Goal: Transaction & Acquisition: Purchase product/service

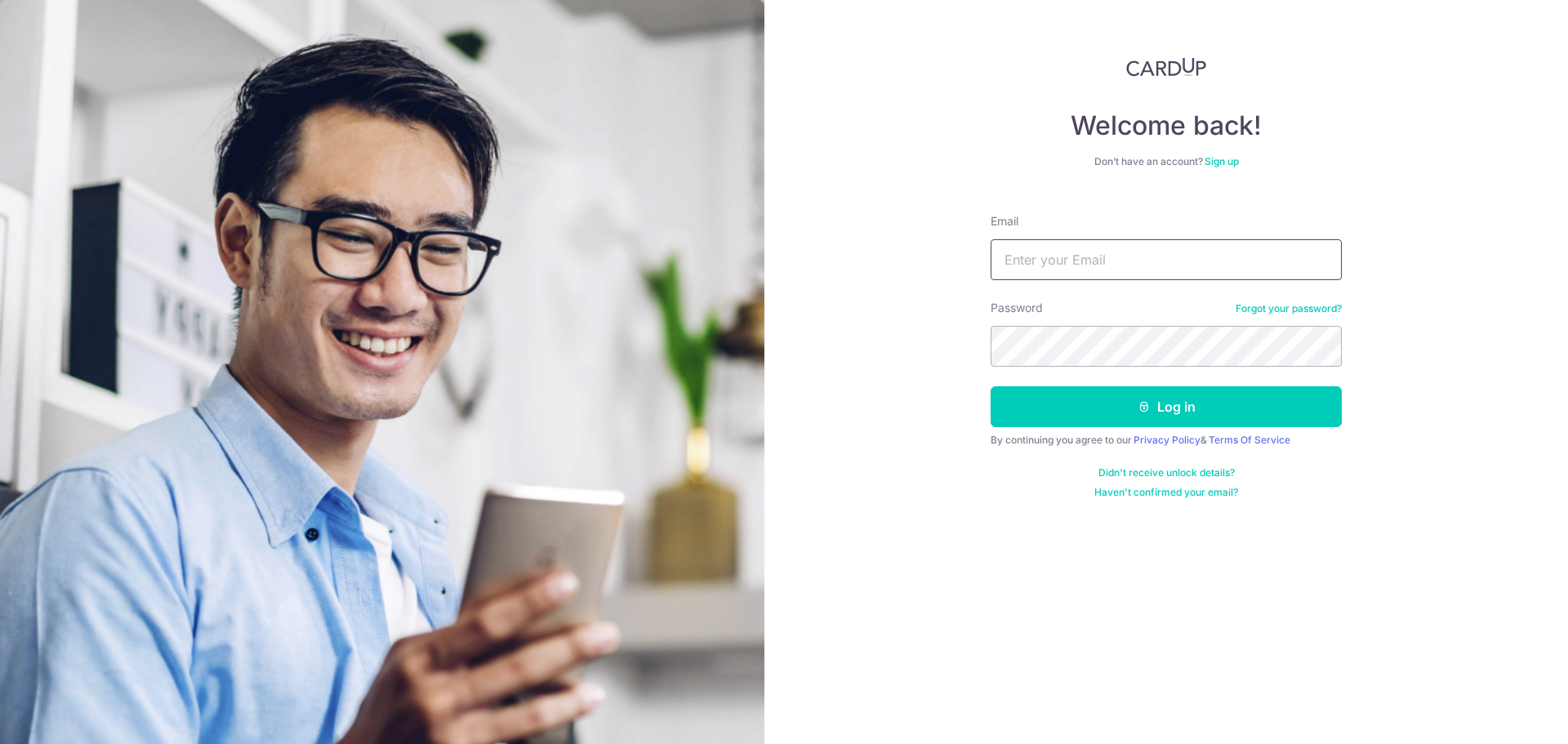
click at [1094, 253] on input "Email" at bounding box center [1166, 260] width 351 height 41
type input "cynthiath.wu@gmail.com"
click at [991, 386] on button "Log in" at bounding box center [1166, 406] width 351 height 41
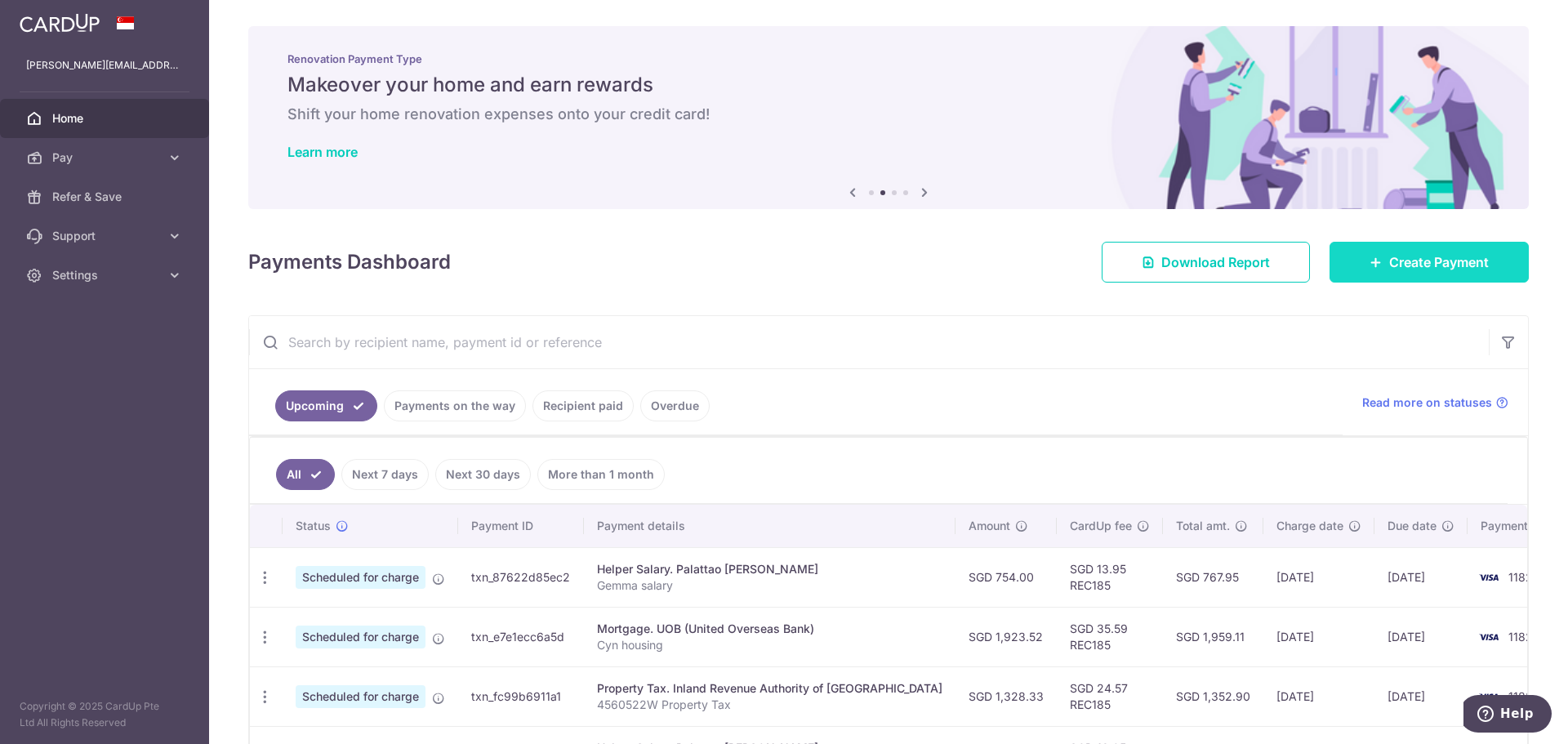
click at [1411, 265] on span "Create Payment" at bounding box center [1439, 262] width 100 height 19
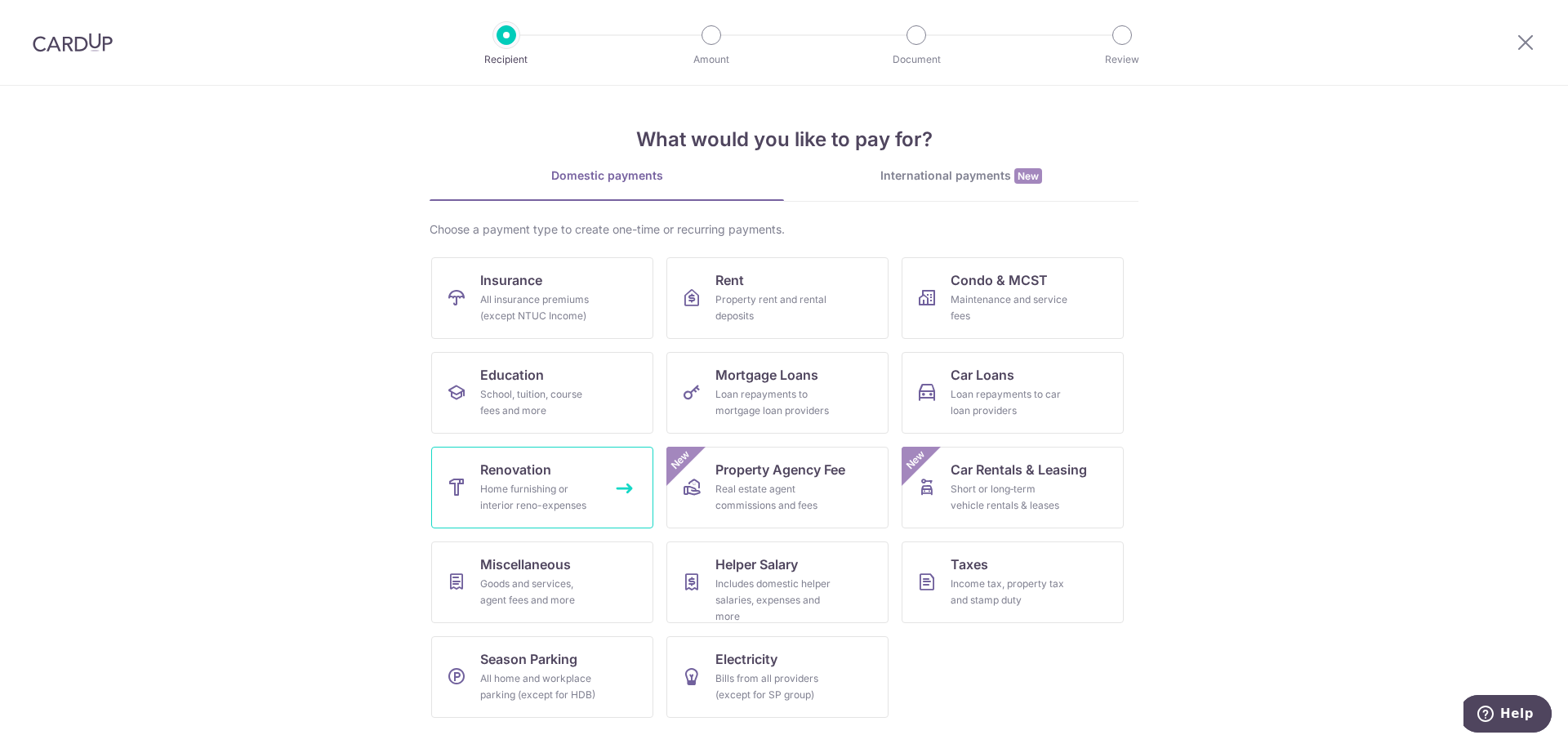
click at [561, 485] on div "Home furnishing or interior reno-expenses" at bounding box center [539, 498] width 117 height 33
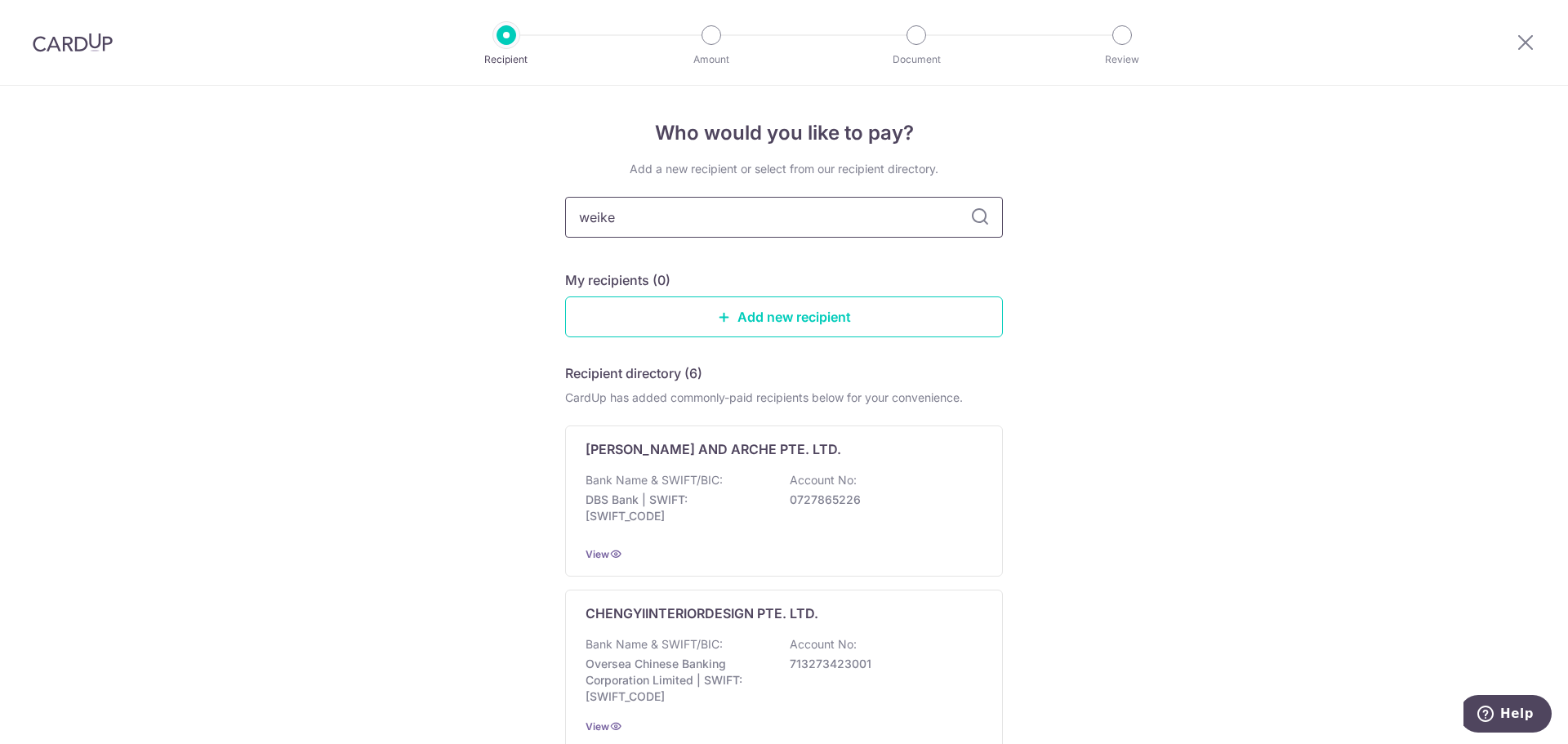
type input "weiken"
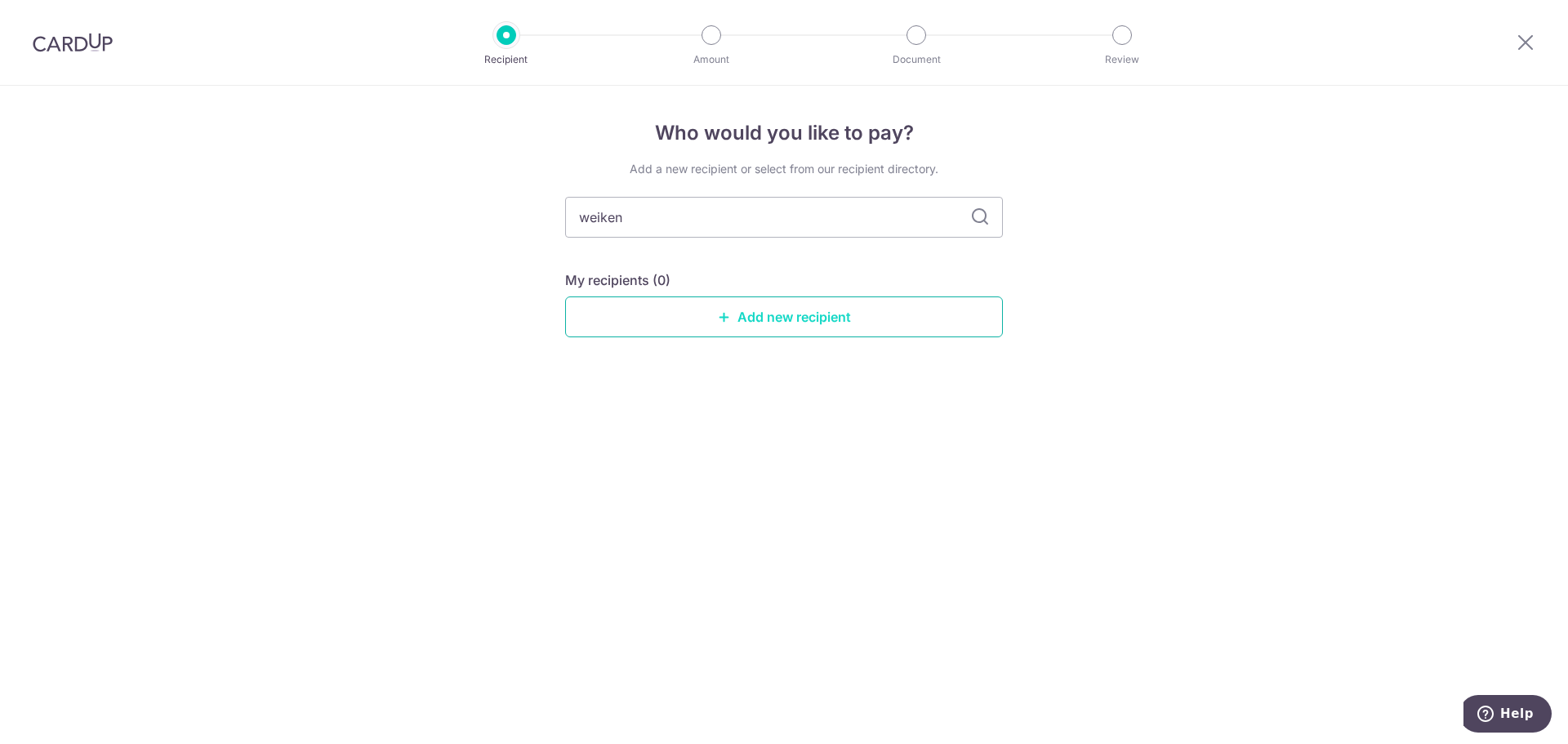
click at [722, 317] on icon at bounding box center [724, 316] width 13 height 13
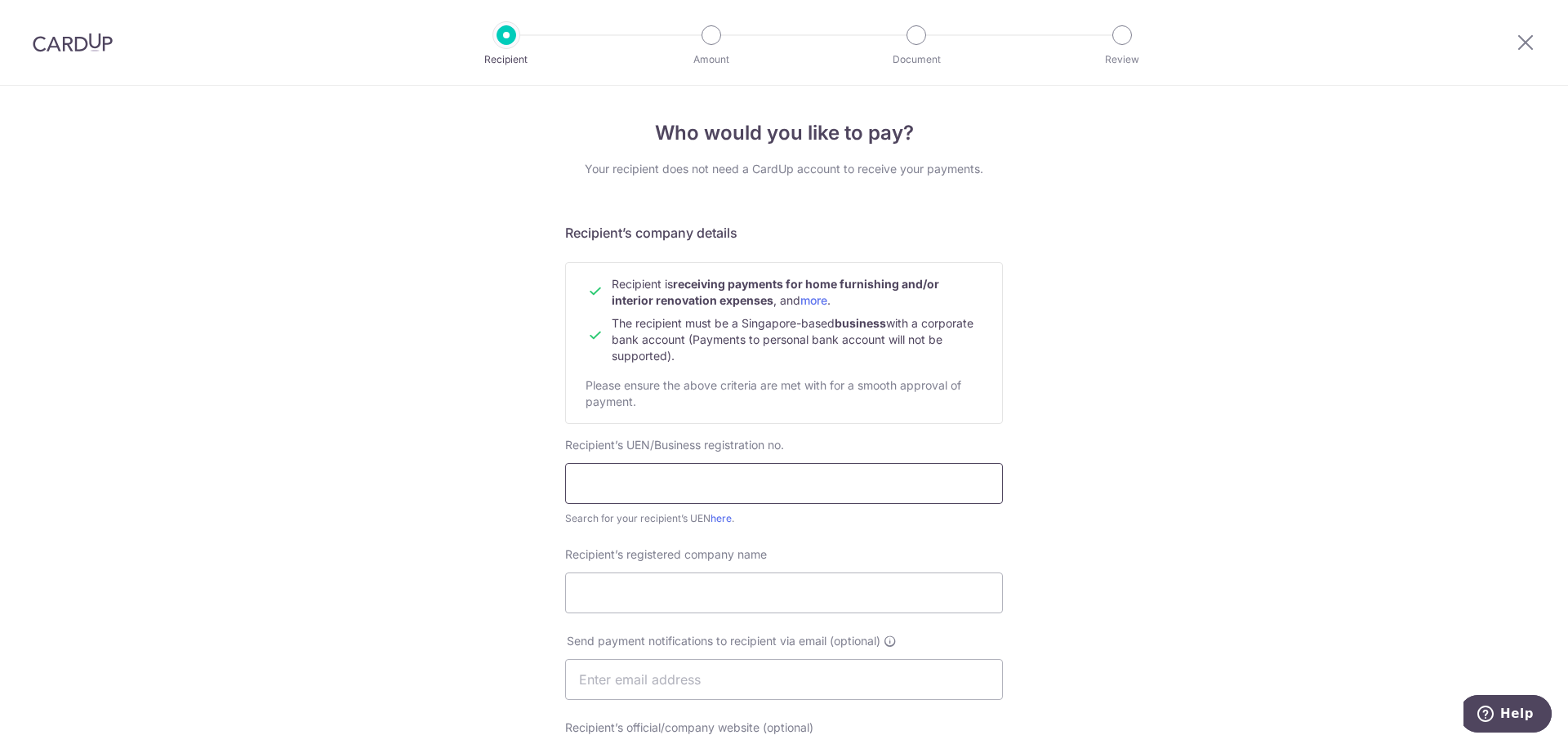
click at [620, 473] on input "text" at bounding box center [783, 483] width 438 height 41
type input "200513584C"
click at [718, 591] on input "Recipient’s registered company name" at bounding box center [783, 593] width 438 height 41
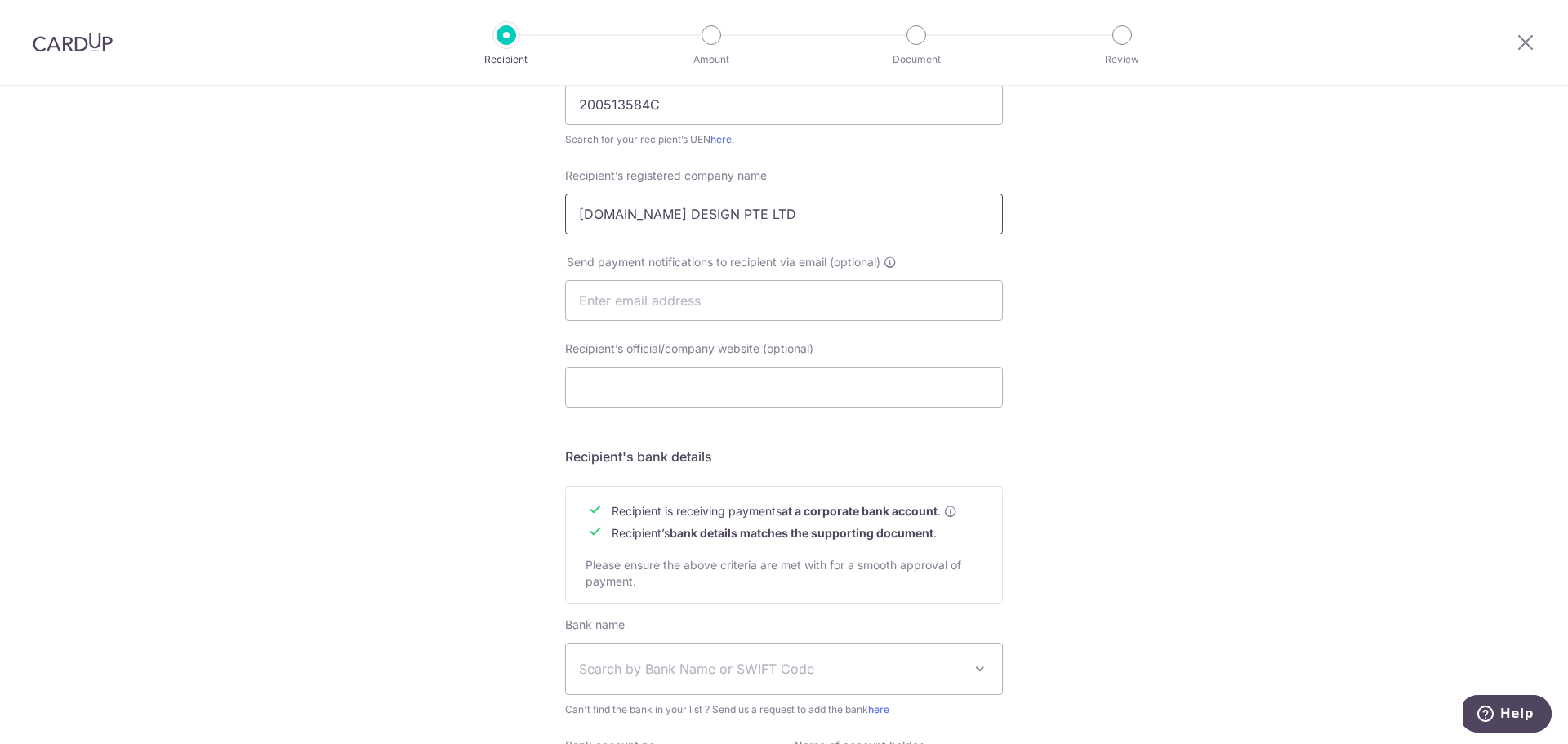
scroll to position [408, 0]
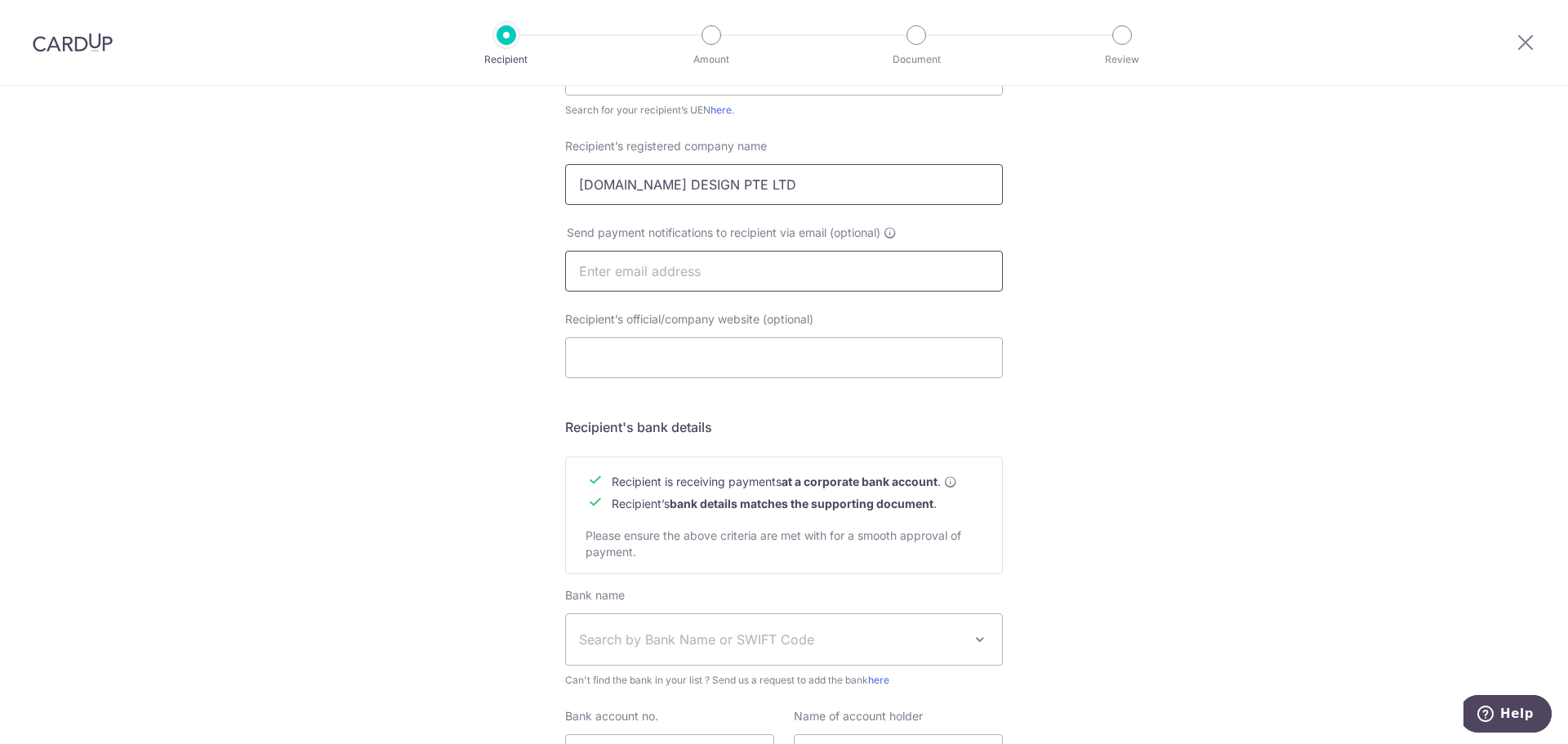
type input "WEIKEN.COM DESIGN PTE LTD"
click at [760, 281] on input "text" at bounding box center [783, 271] width 438 height 41
type input "E"
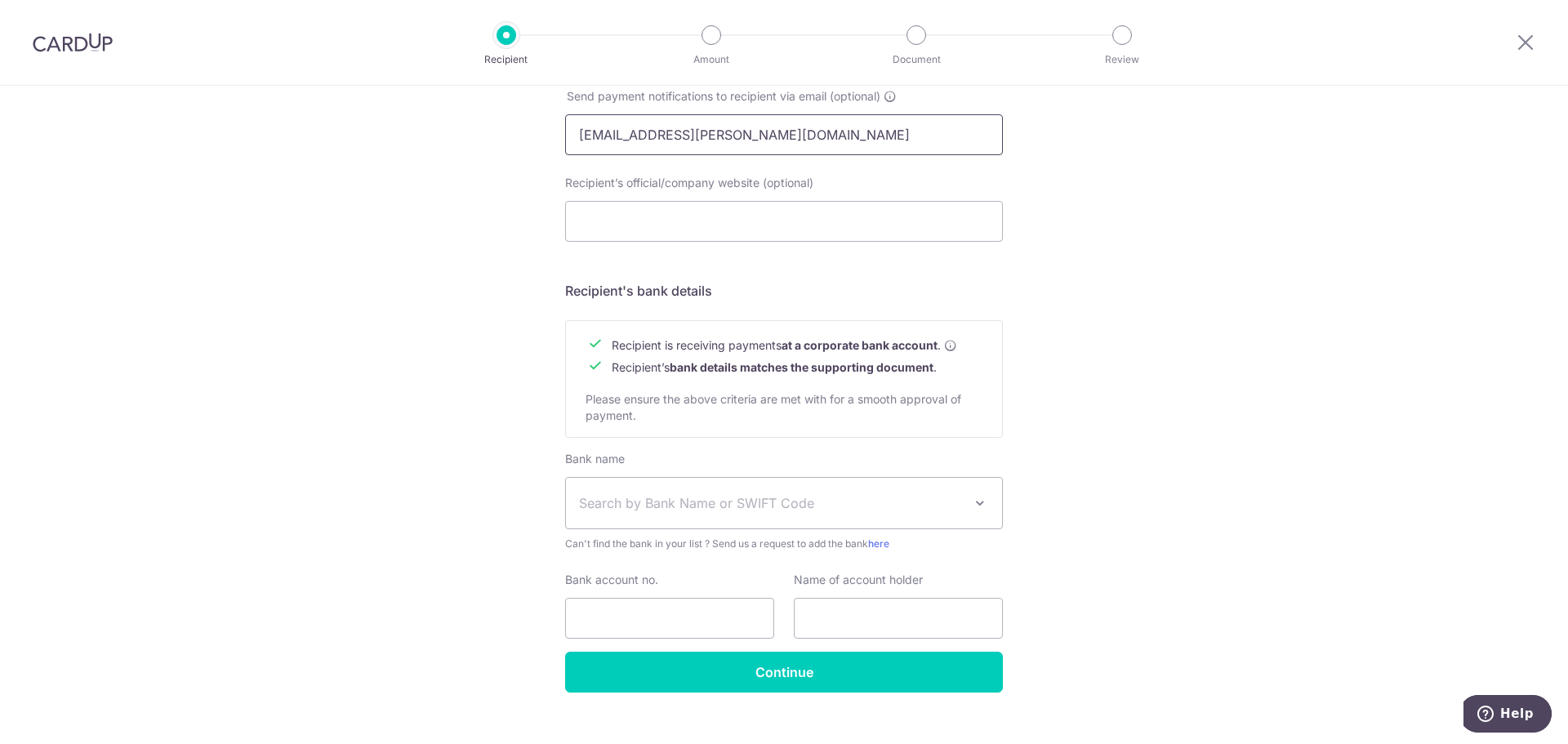
scroll to position [570, 0]
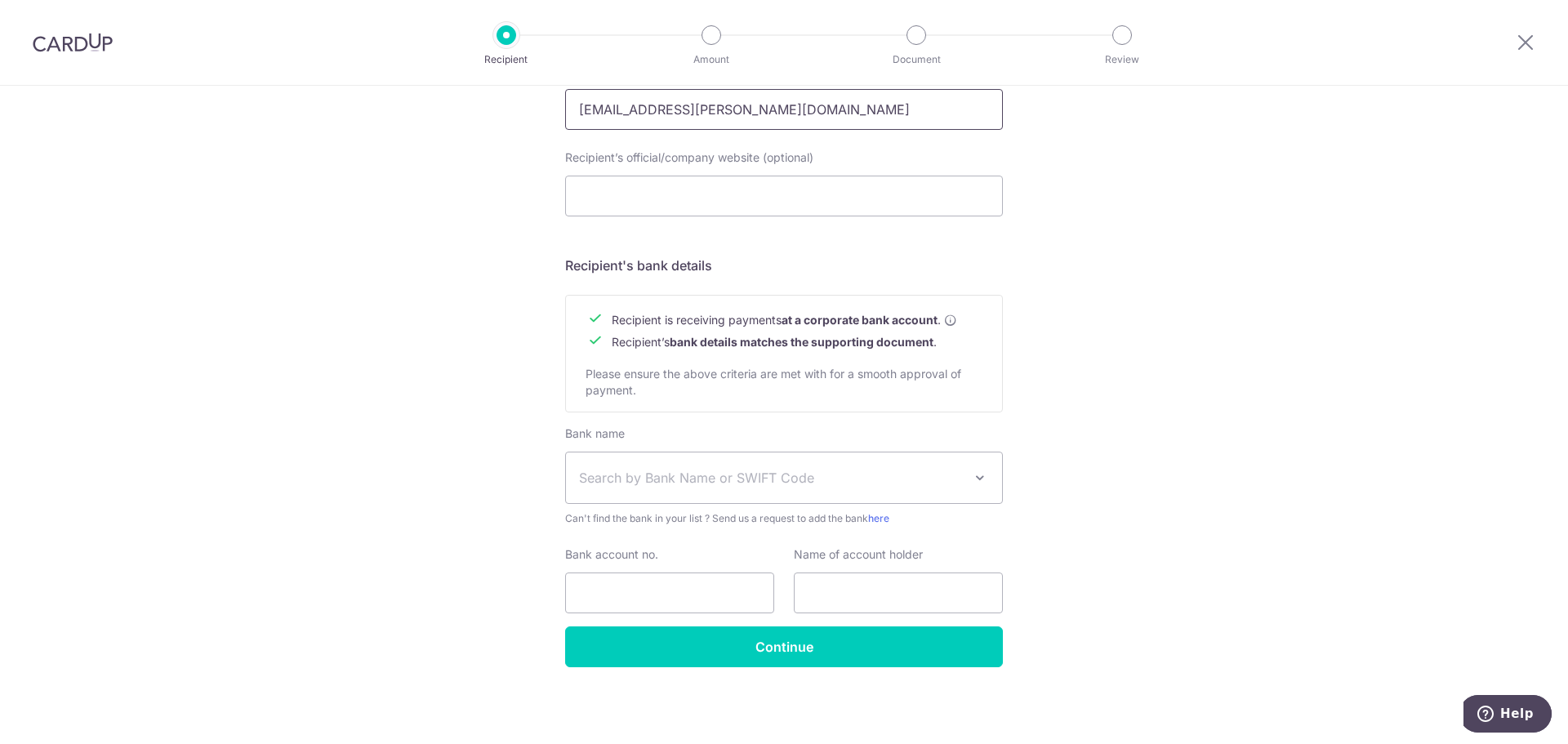
type input "[EMAIL_ADDRESS][PERSON_NAME][DOMAIN_NAME]"
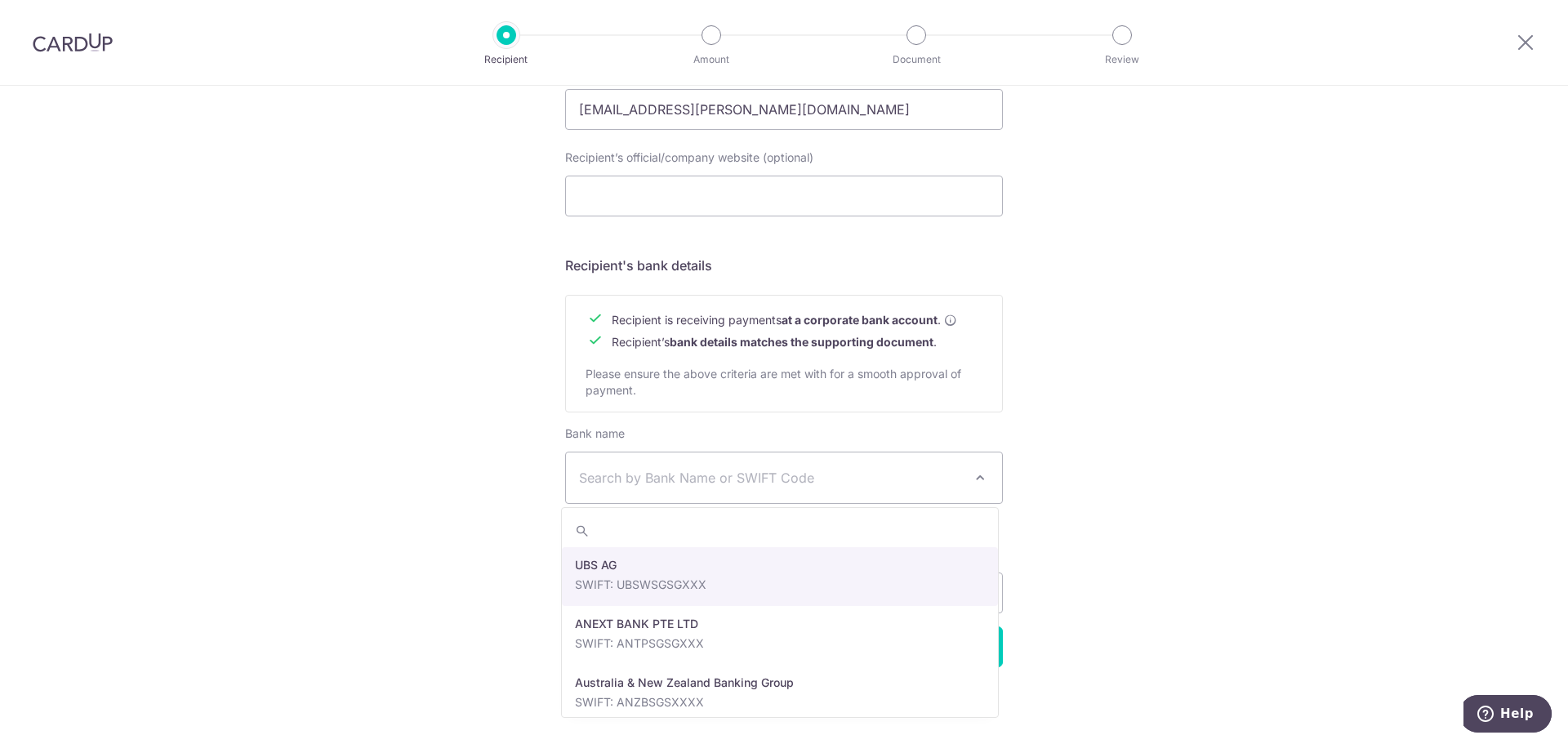
click at [978, 484] on span at bounding box center [980, 477] width 19 height 19
type input "uo"
select select "23668"
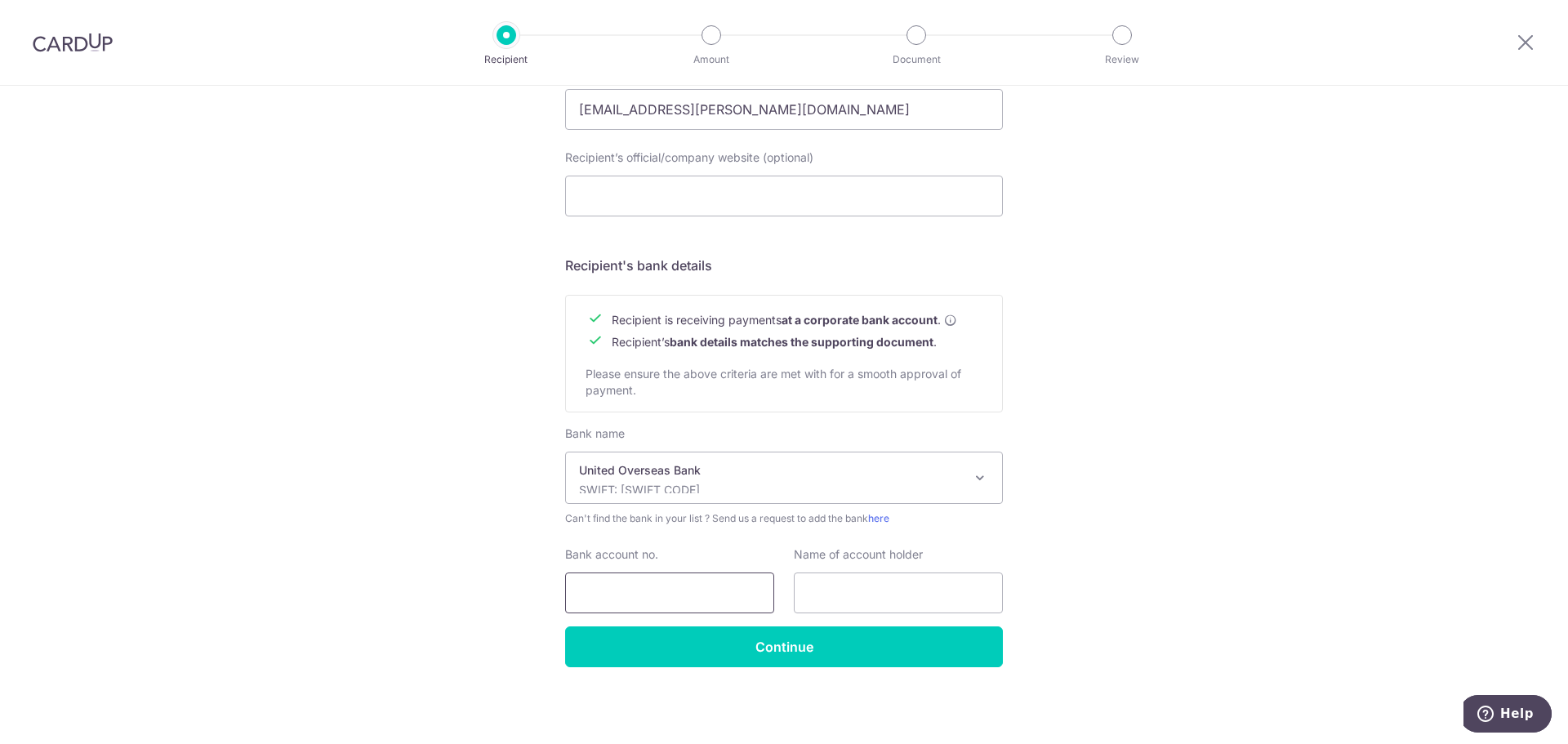
click at [685, 586] on input "Bank account no." at bounding box center [669, 593] width 209 height 41
type input "3753009777"
click at [910, 600] on input "text" at bounding box center [898, 593] width 209 height 41
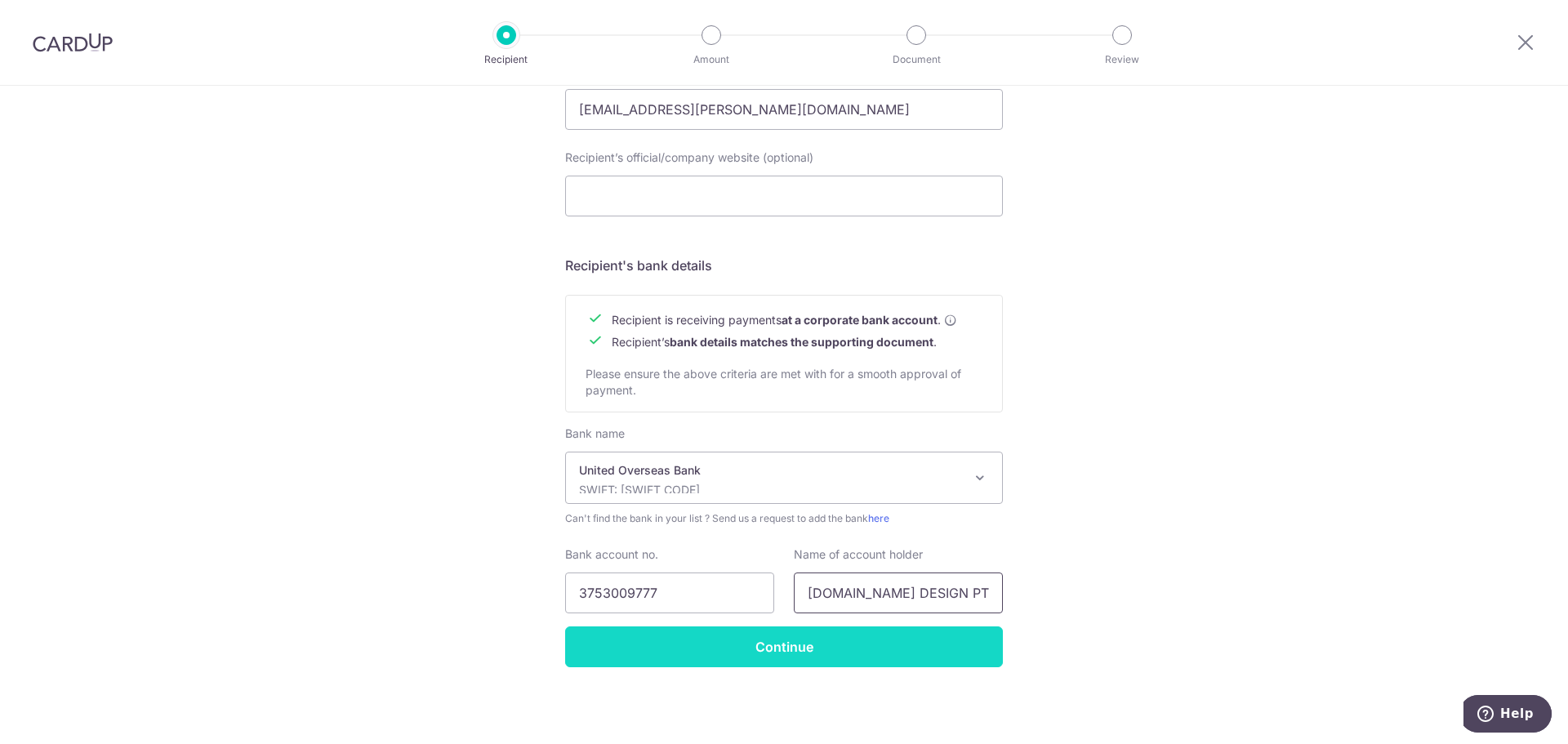
type input "WEIKEN.COM DESIGN PTE LTD"
click at [804, 635] on input "Continue" at bounding box center [783, 647] width 438 height 41
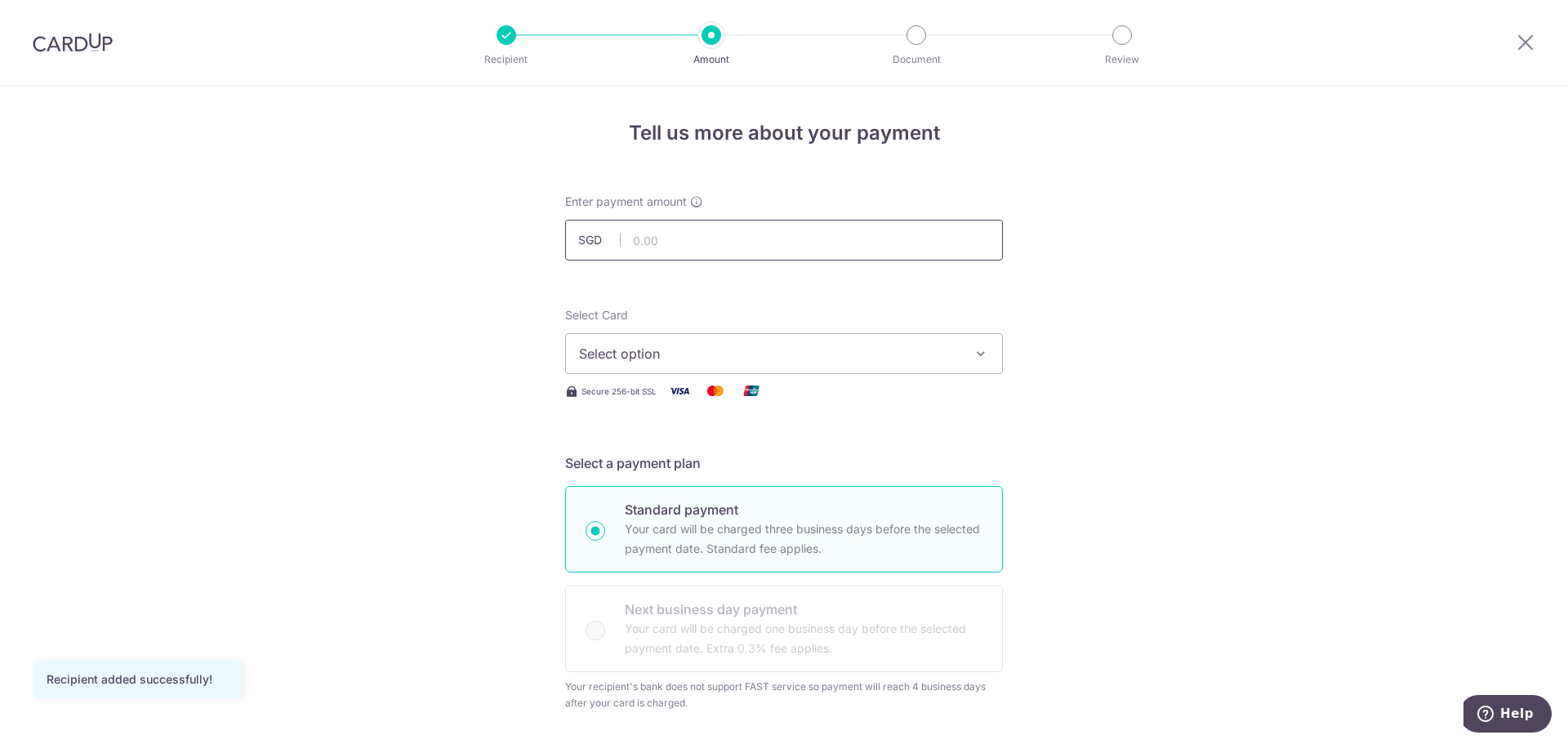
click at [735, 243] on input "text" at bounding box center [783, 240] width 438 height 41
type input "27,510.18"
click at [648, 351] on span "Select option" at bounding box center [769, 353] width 380 height 19
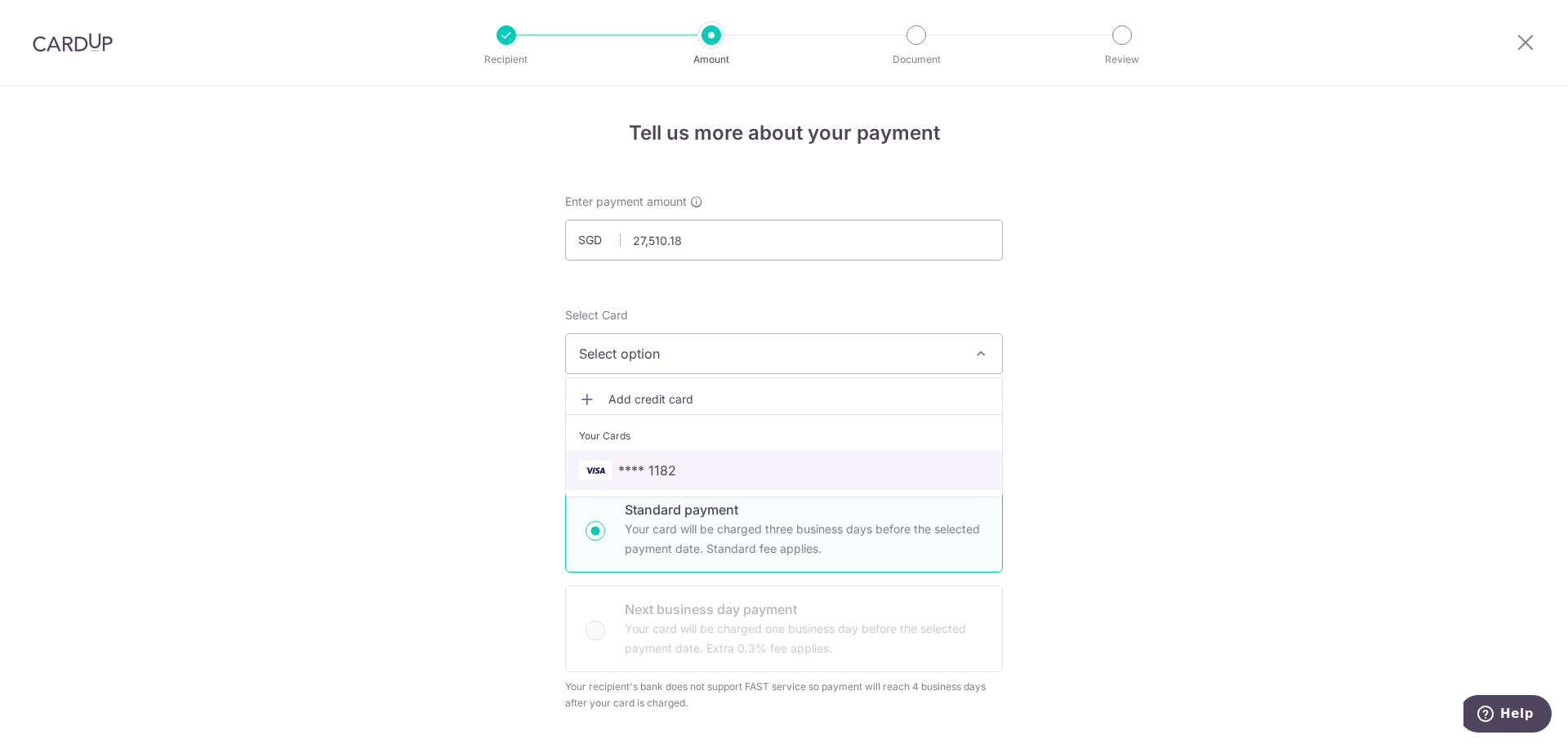
click at [666, 474] on span "**** 1182" at bounding box center [647, 470] width 58 height 19
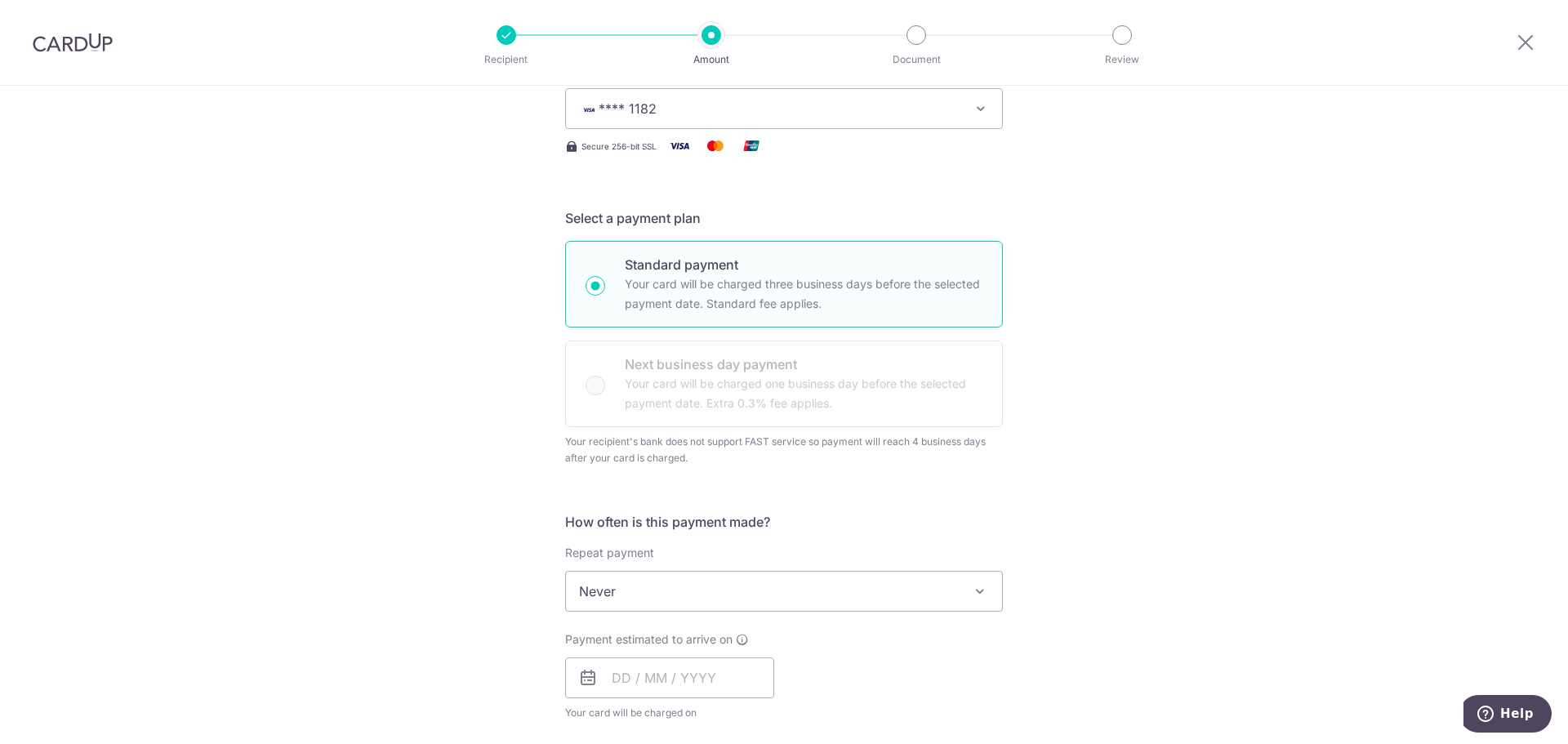
scroll to position [408, 0]
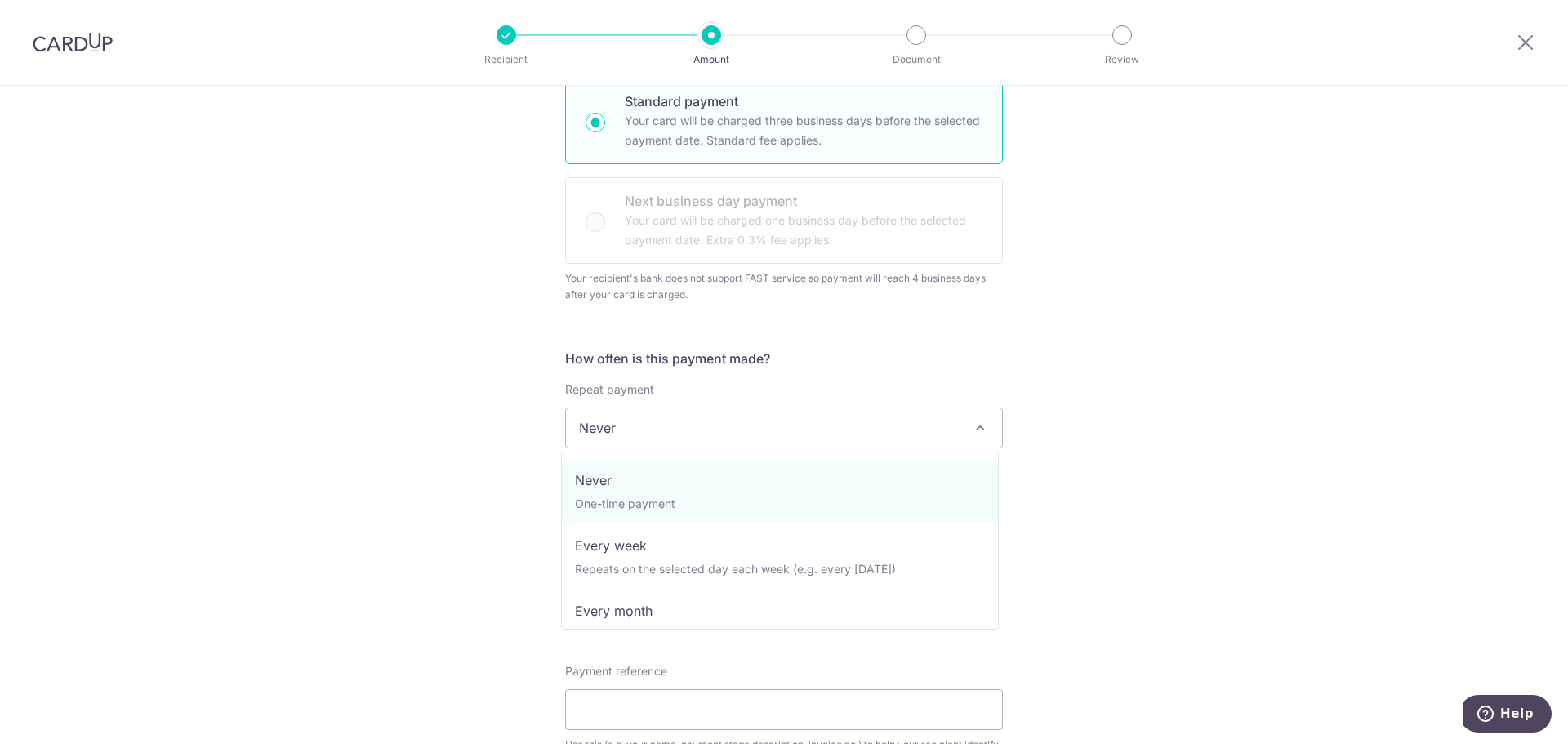
click at [970, 431] on span at bounding box center [980, 428] width 19 height 19
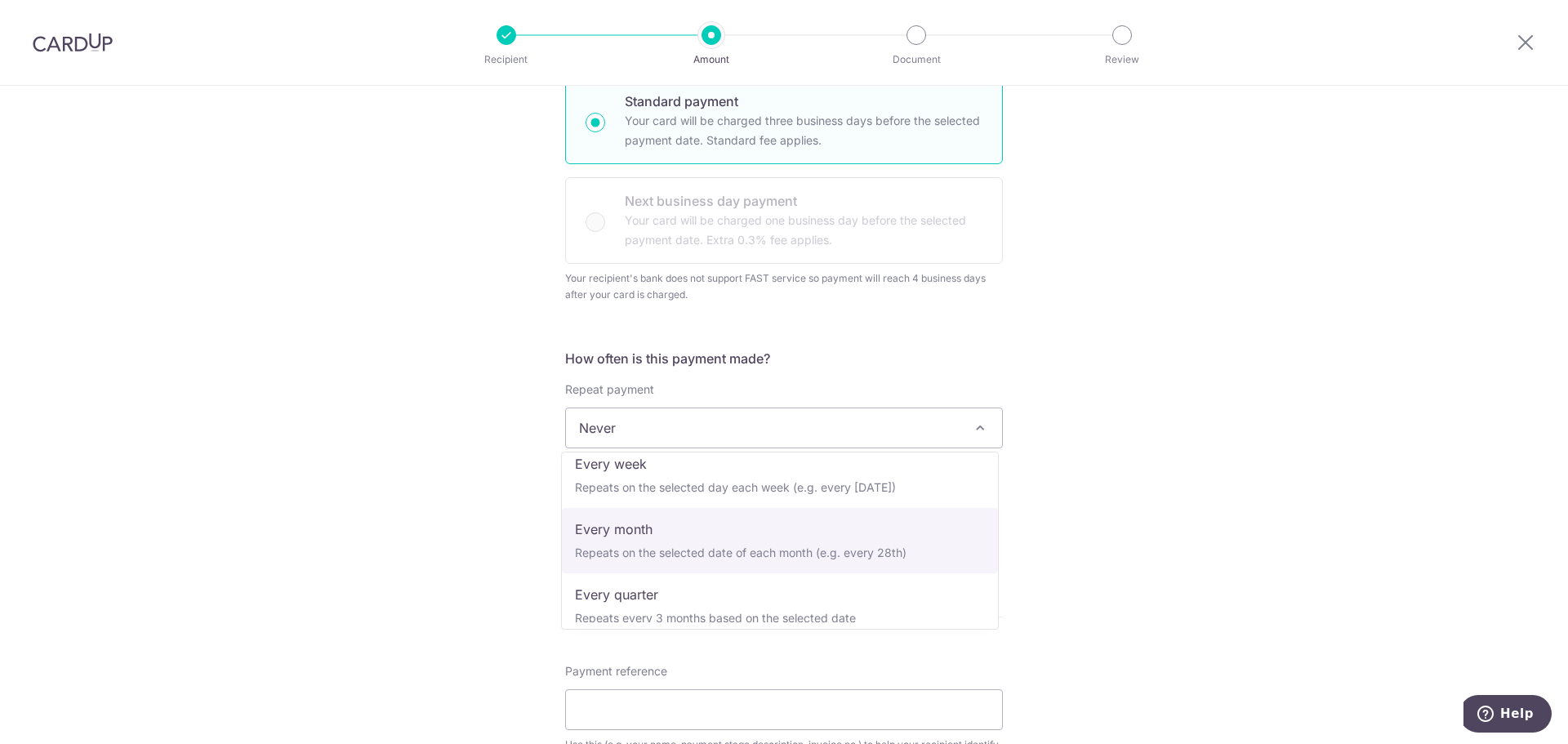
scroll to position [163, 0]
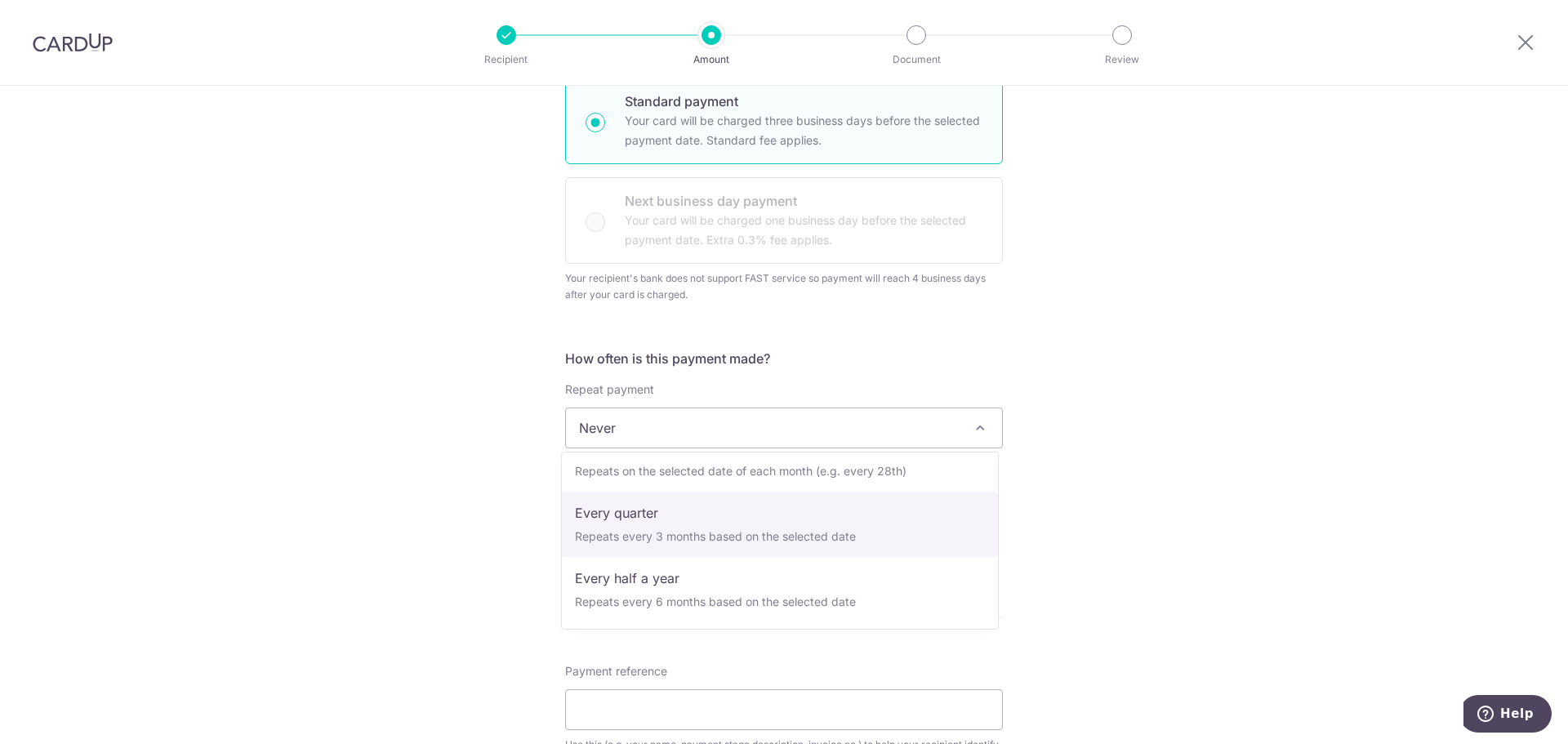
click at [1111, 474] on div "Tell us more about your payment Enter payment amount SGD 27,510.18 27510.18 Rec…" at bounding box center [784, 491] width 1568 height 1626
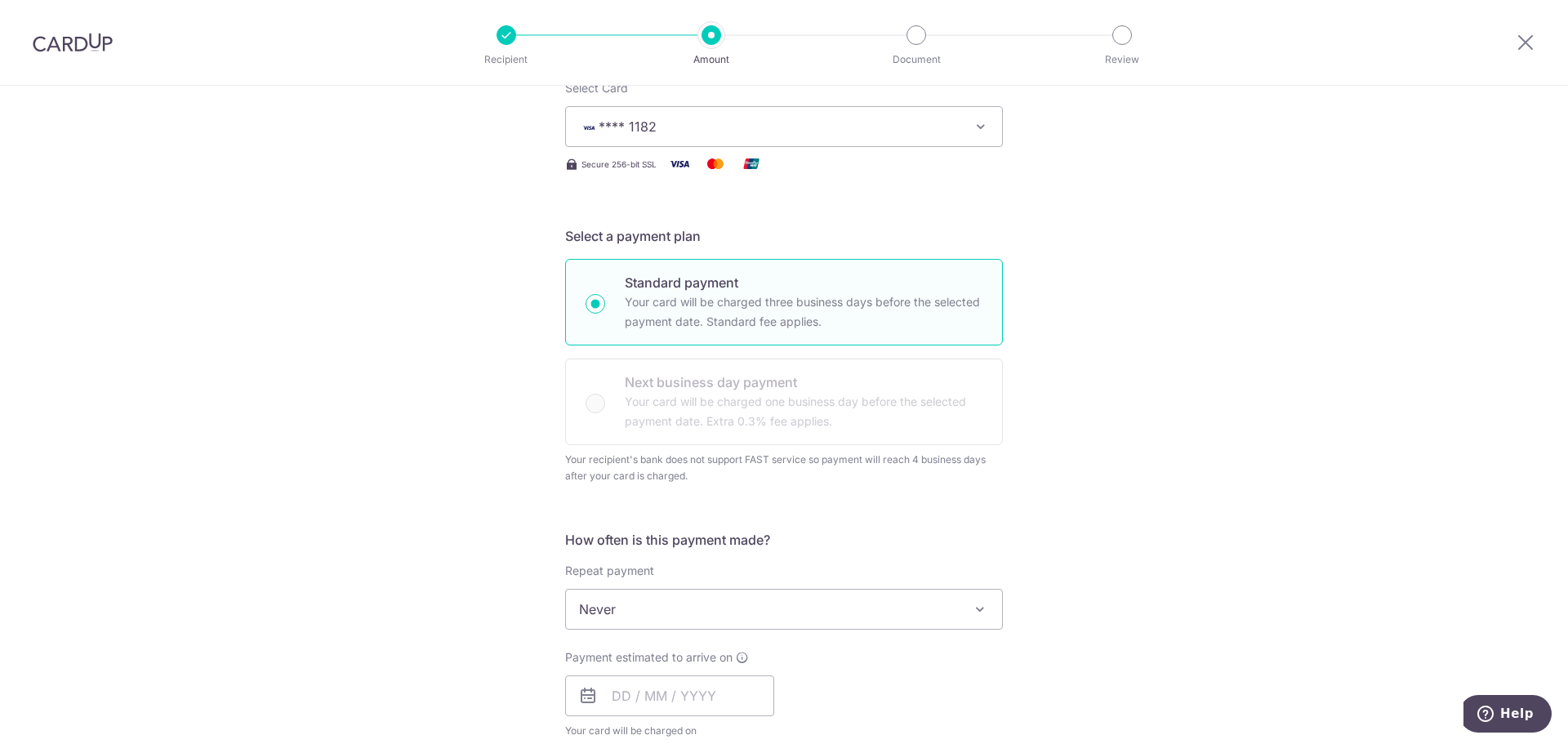
scroll to position [327, 0]
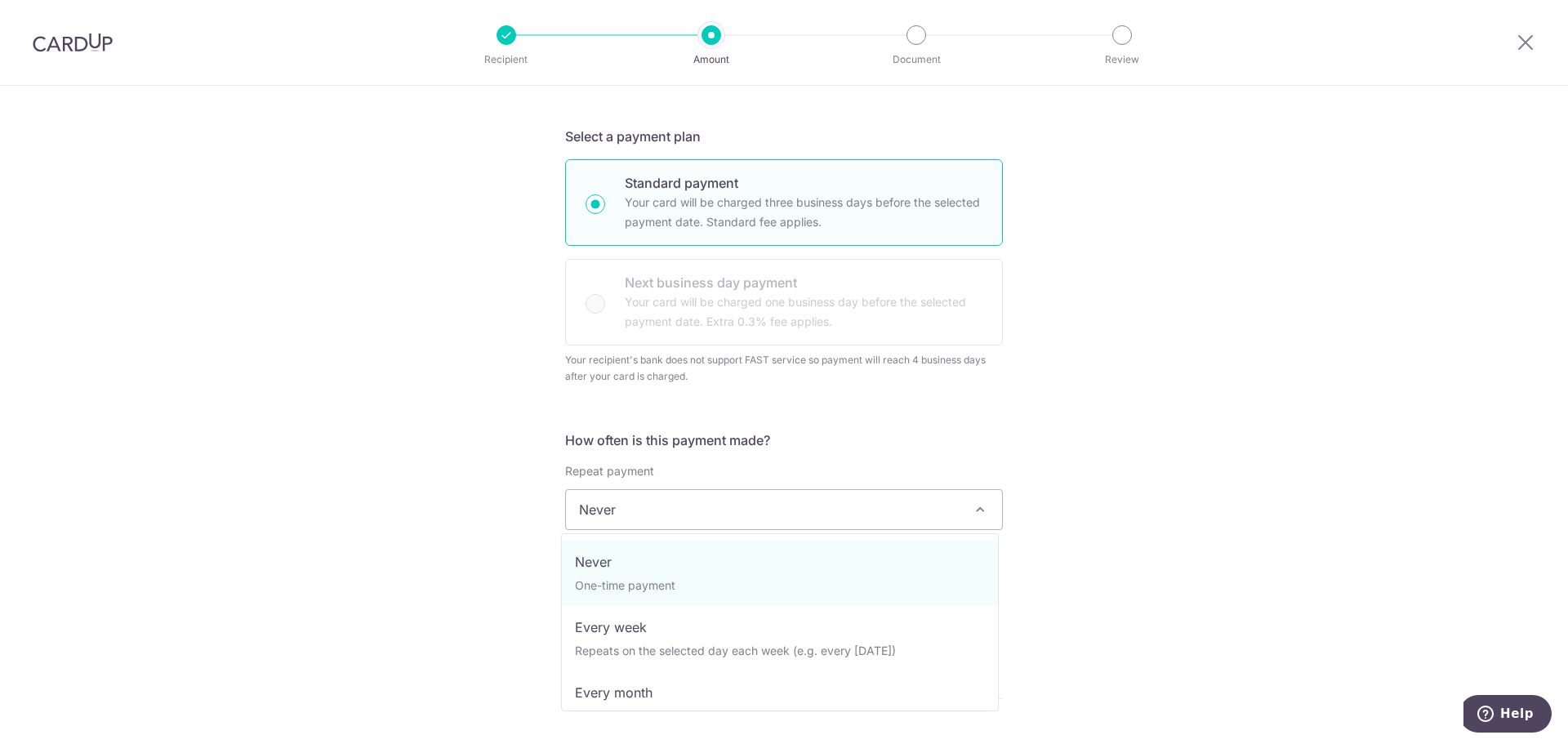
click at [970, 511] on span at bounding box center [980, 509] width 19 height 19
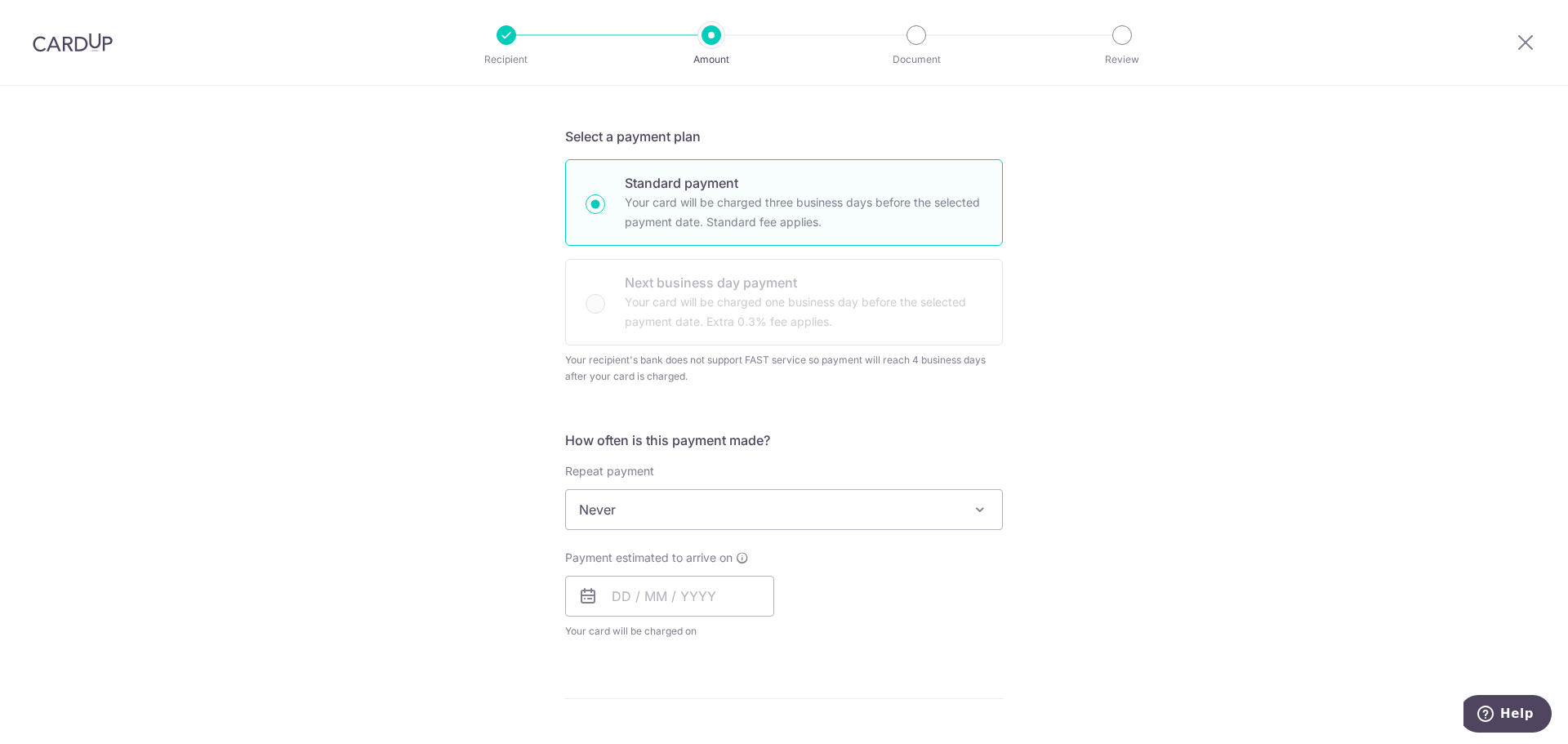
scroll to position [314, 0]
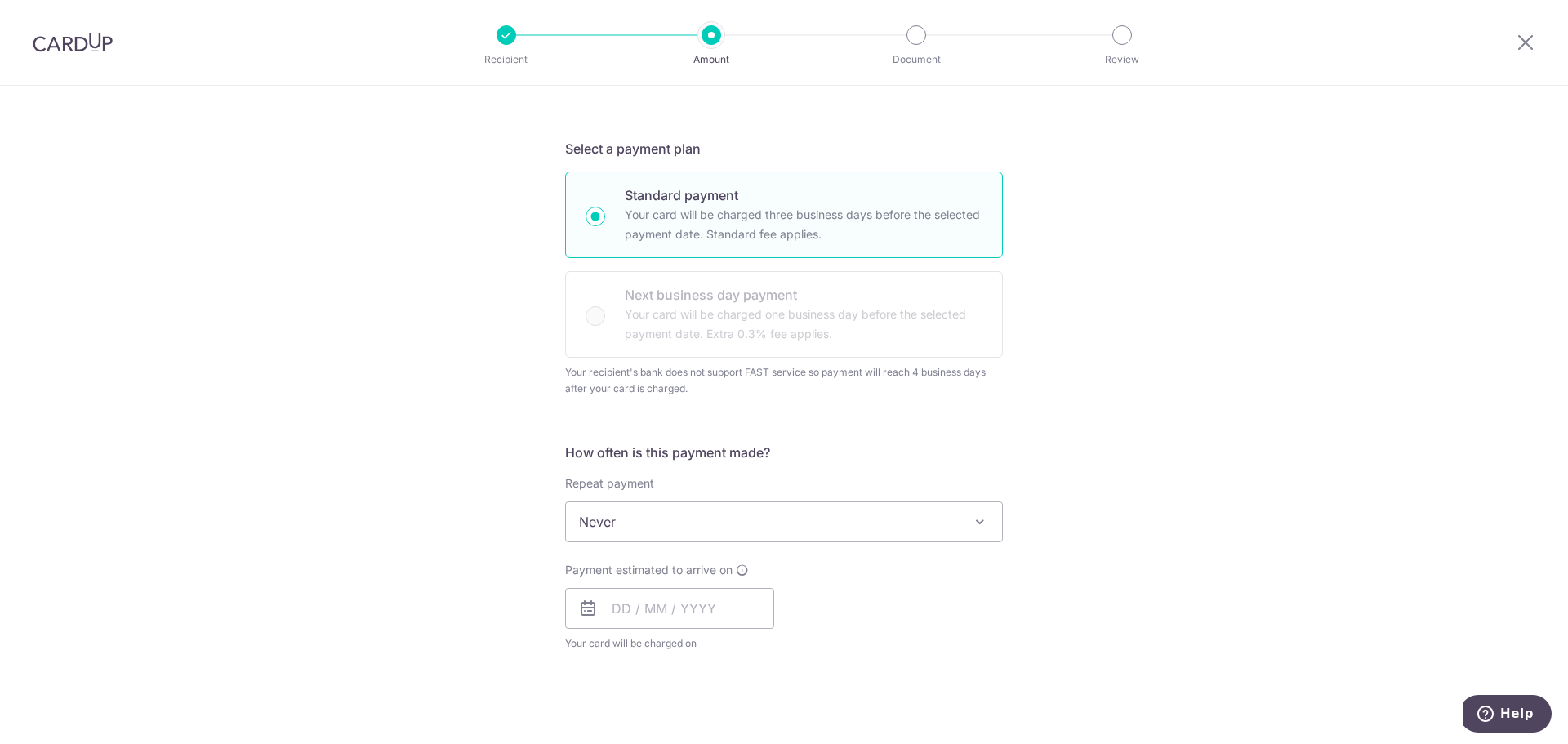
click at [581, 609] on icon at bounding box center [588, 608] width 19 height 19
click at [582, 611] on icon at bounding box center [588, 608] width 19 height 19
click at [617, 611] on input "text" at bounding box center [669, 608] width 209 height 41
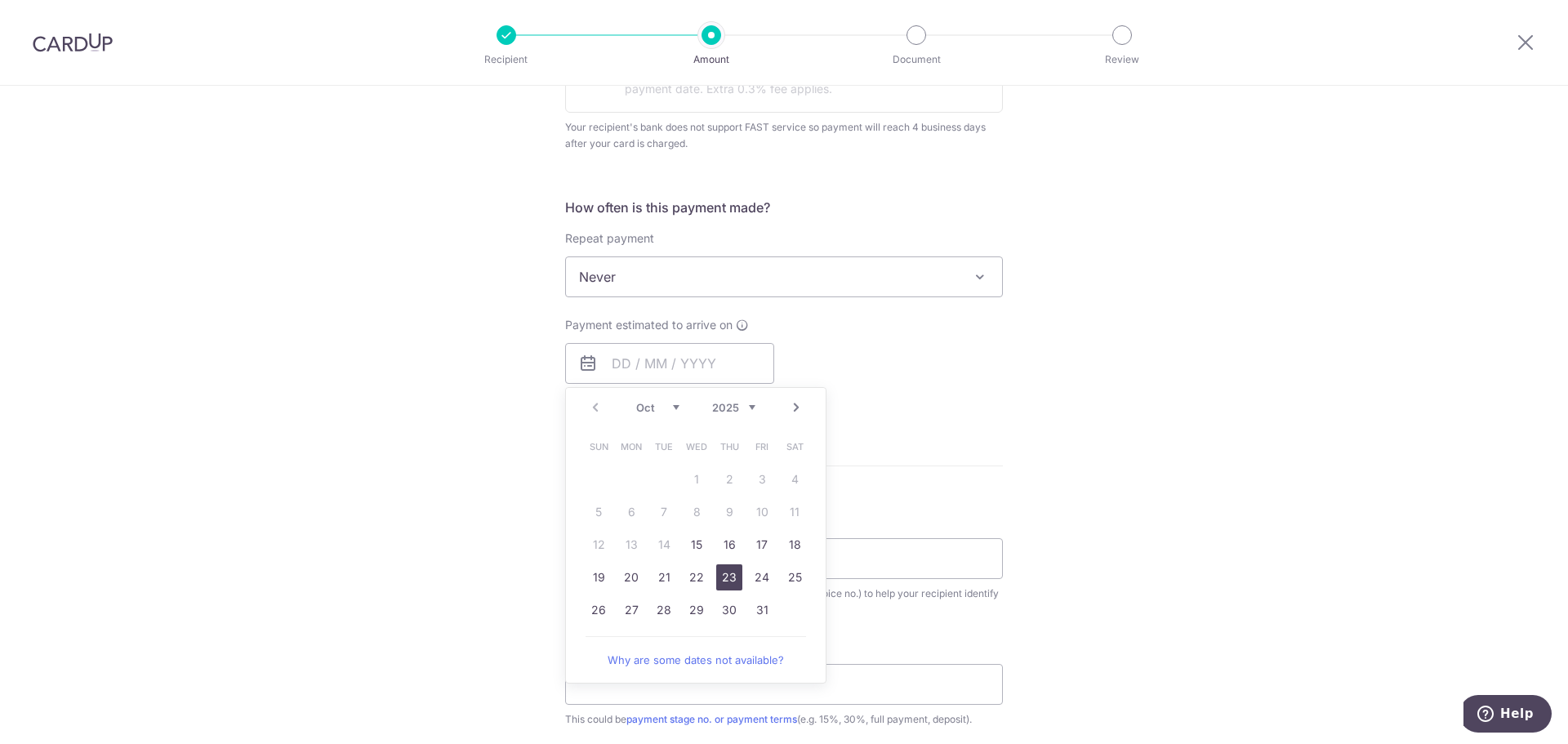
click at [729, 580] on link "23" at bounding box center [729, 577] width 26 height 26
type input "[DATE]"
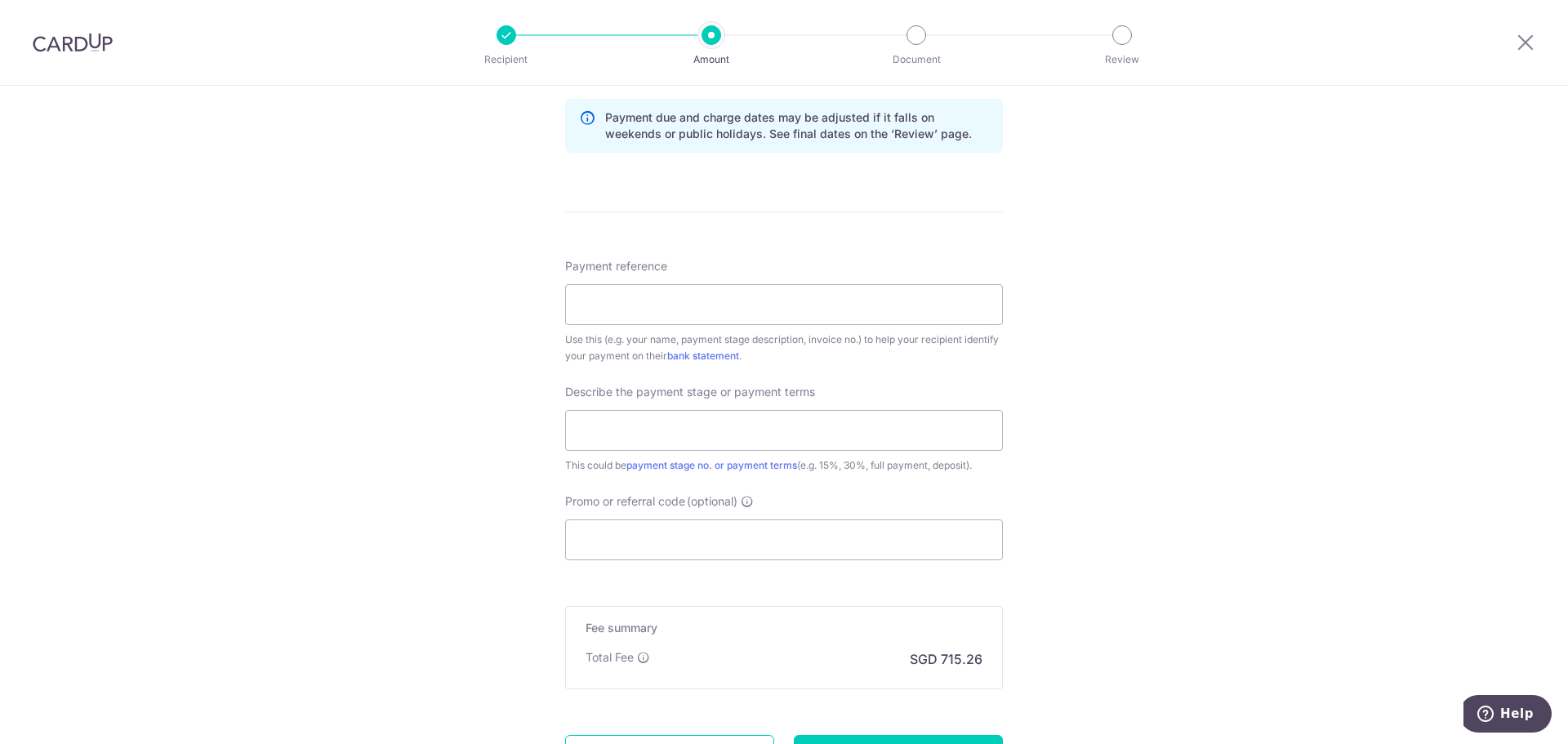
scroll to position [886, 0]
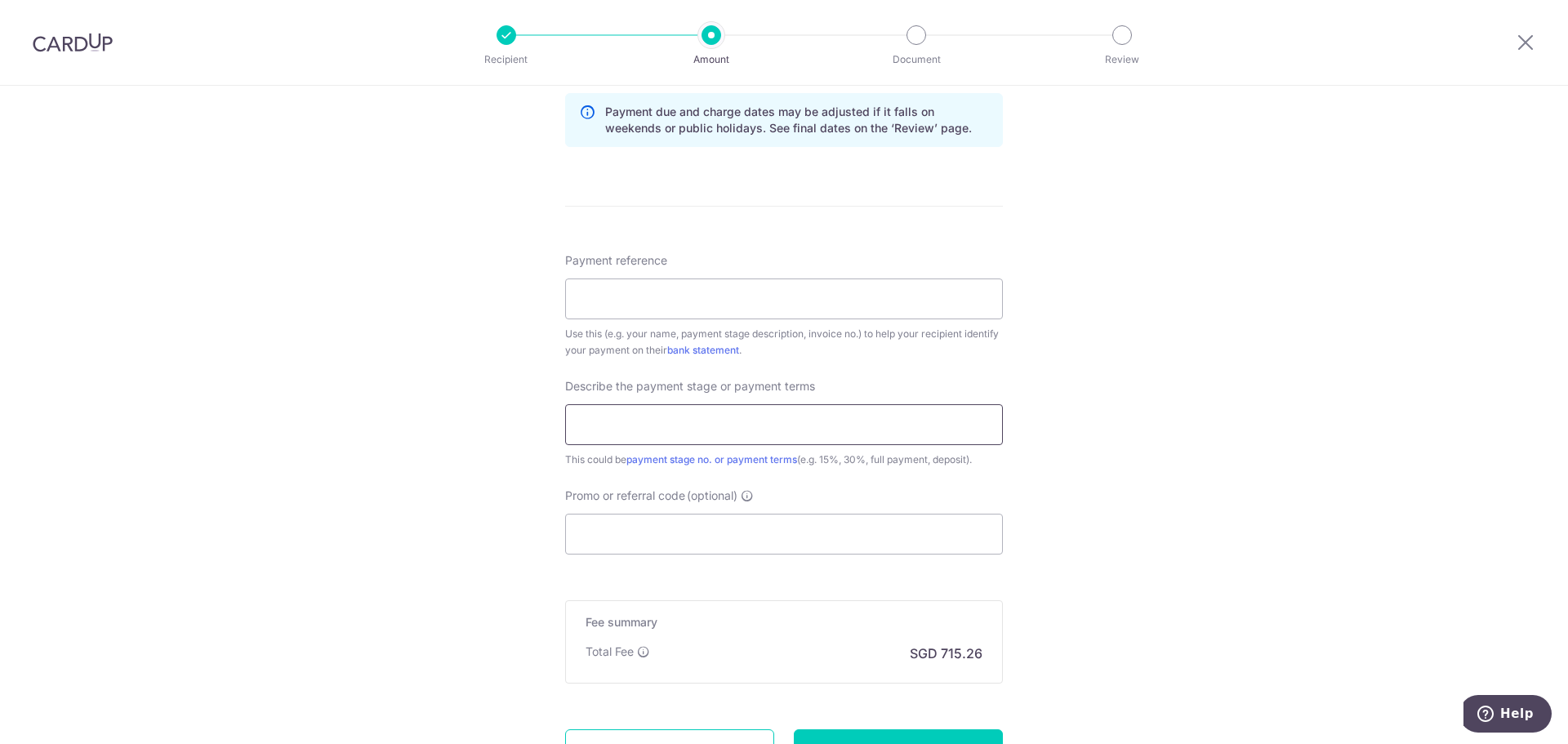
click at [819, 426] on input "text" at bounding box center [783, 425] width 438 height 41
type input "45% payment"
click at [635, 539] on input "Promo or referral code (optional)" at bounding box center [783, 534] width 438 height 41
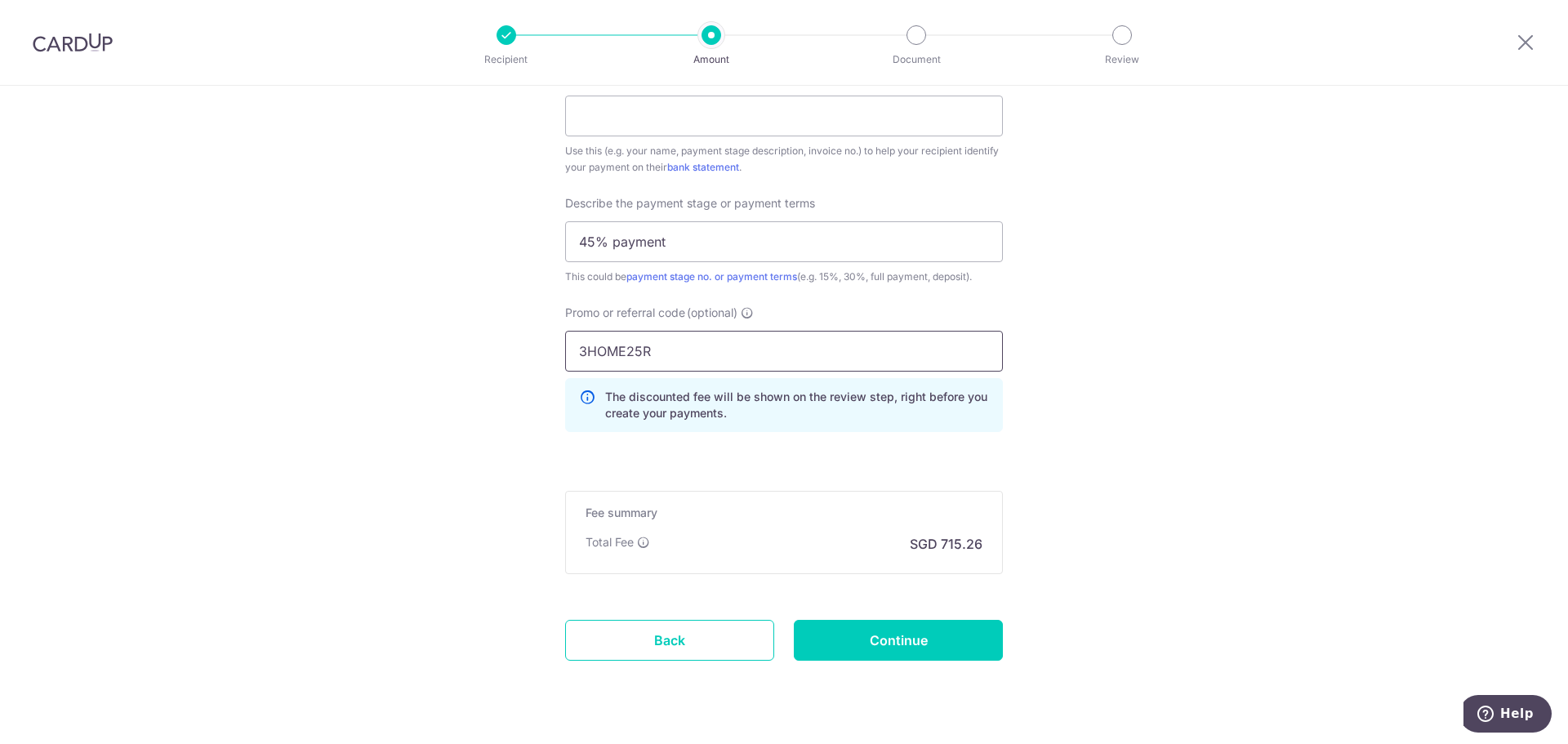
scroll to position [1108, 0]
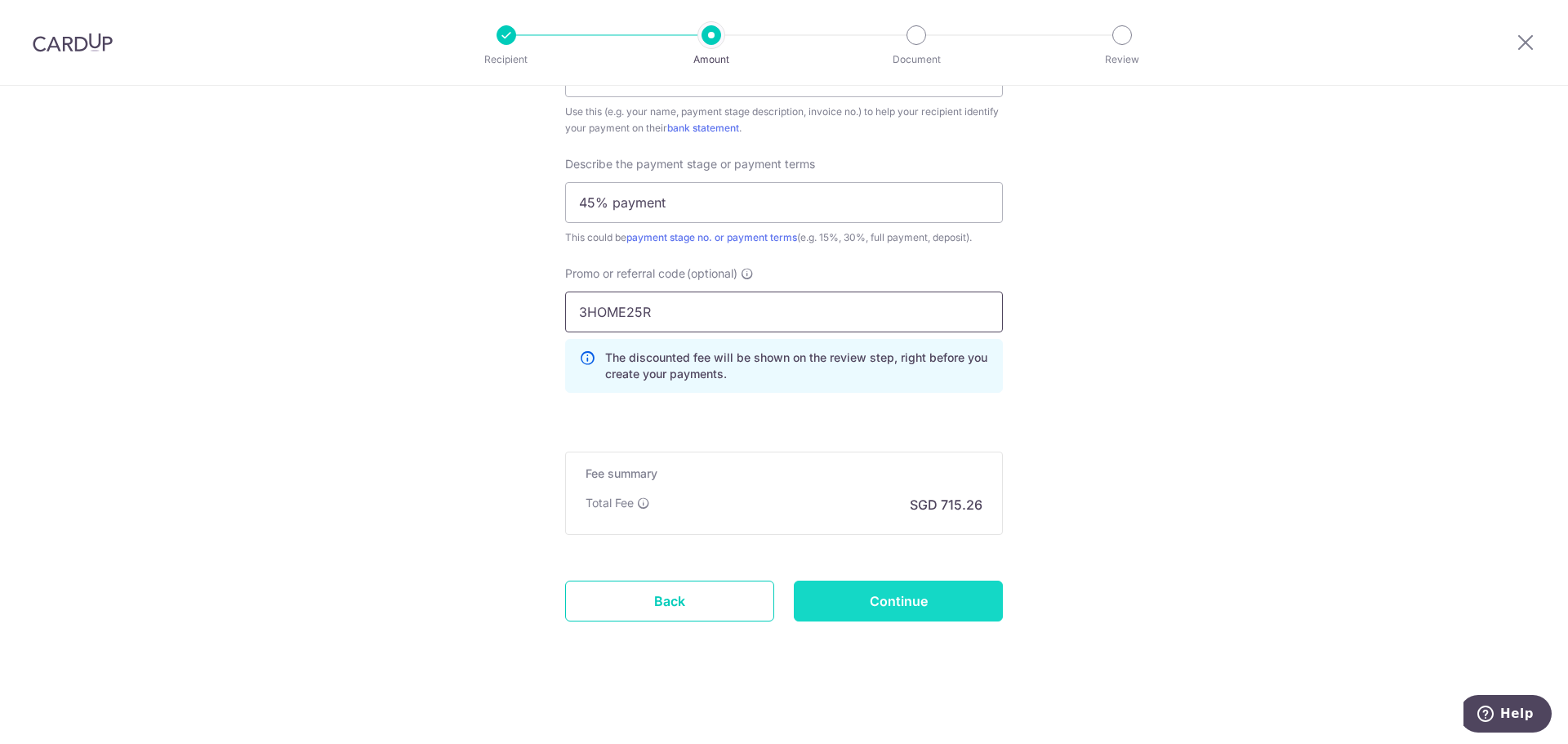
type input "3HOME25R"
click at [924, 598] on input "Continue" at bounding box center [898, 600] width 209 height 41
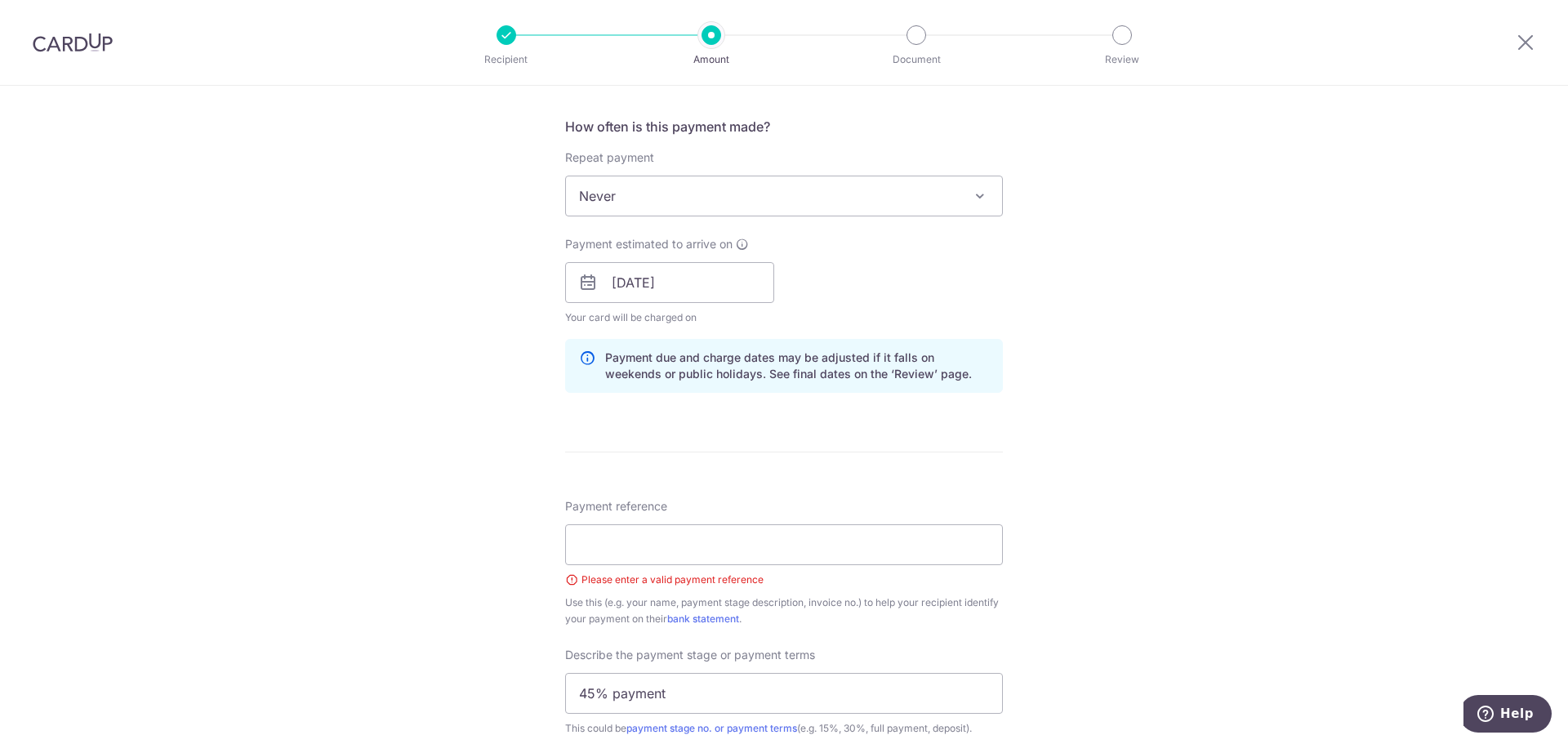
scroll to position [636, 0]
click at [704, 555] on input "Payment reference" at bounding box center [783, 549] width 438 height 41
type input "C"
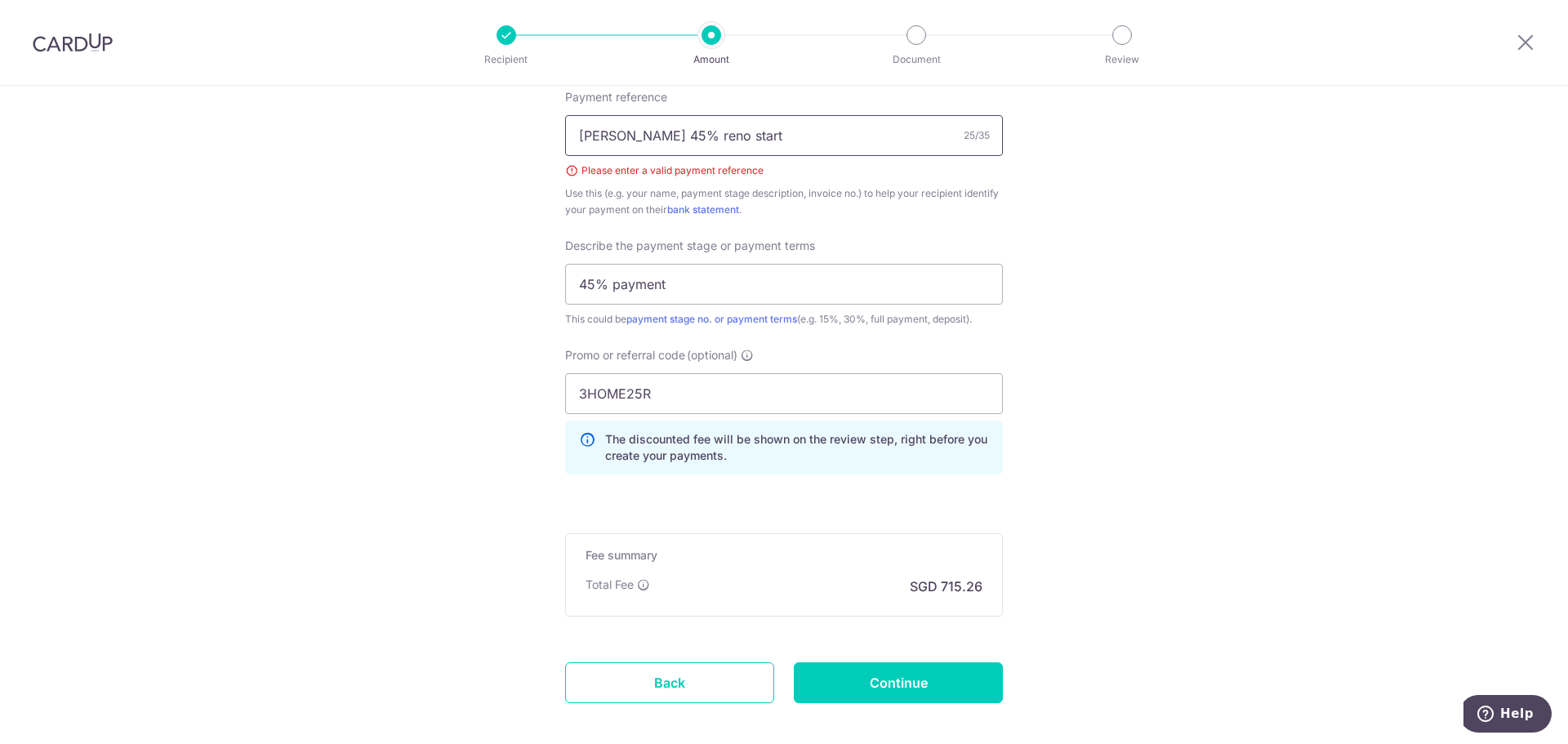
scroll to position [1131, 0]
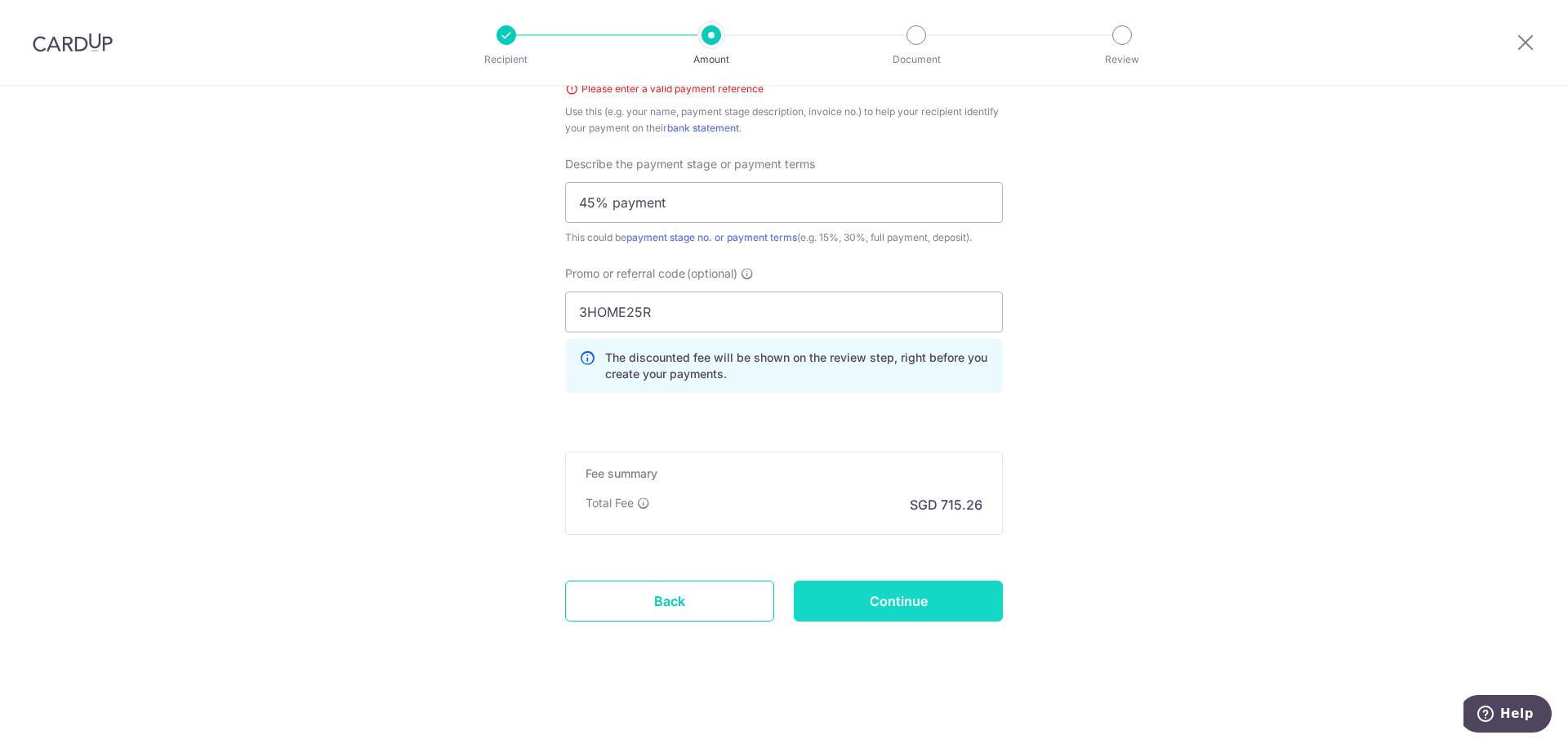
type input "[PERSON_NAME] 45% reno start"
click at [895, 603] on input "Continue" at bounding box center [898, 600] width 209 height 41
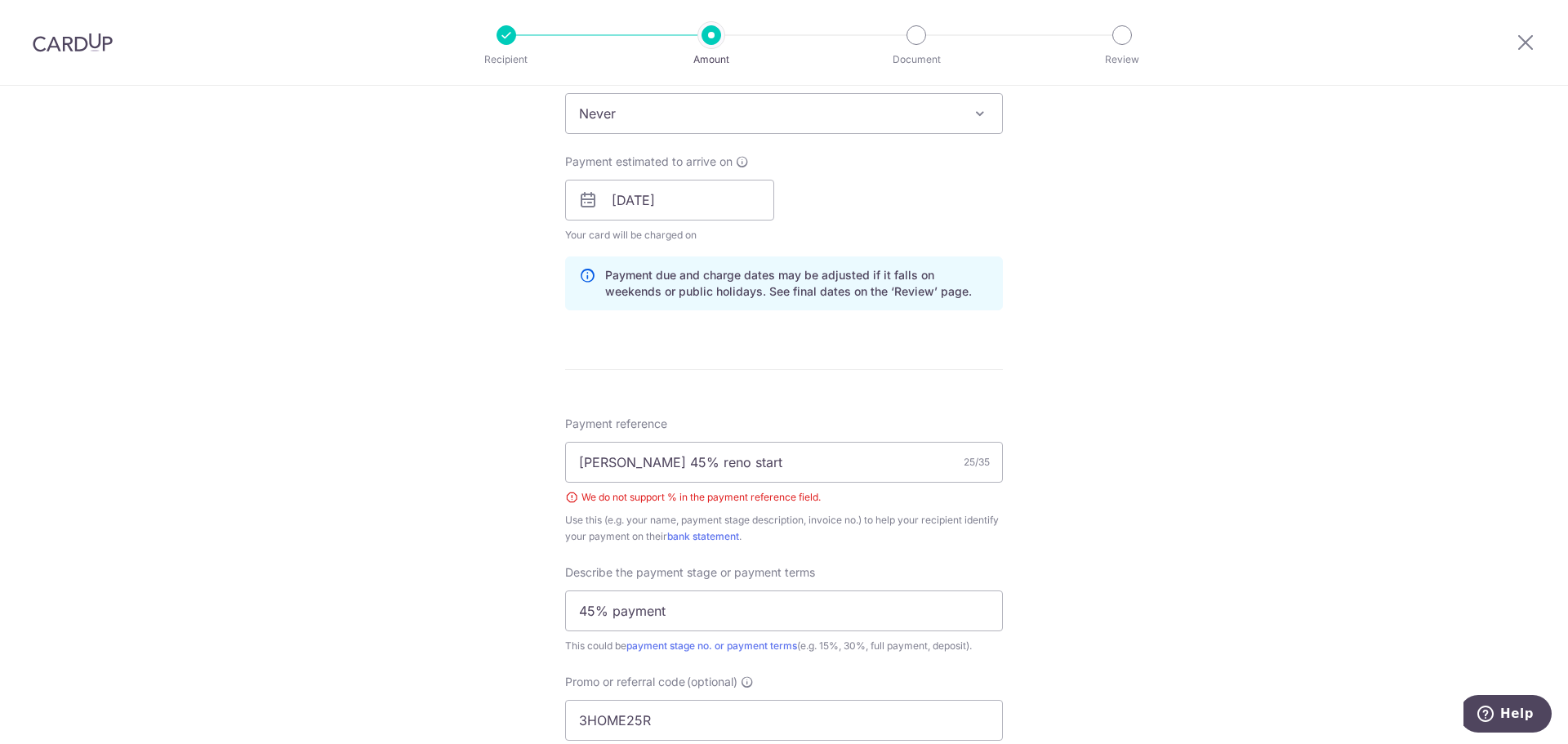
scroll to position [718, 0]
click at [752, 470] on input "cynthia wu 45% reno start" at bounding box center [783, 467] width 438 height 41
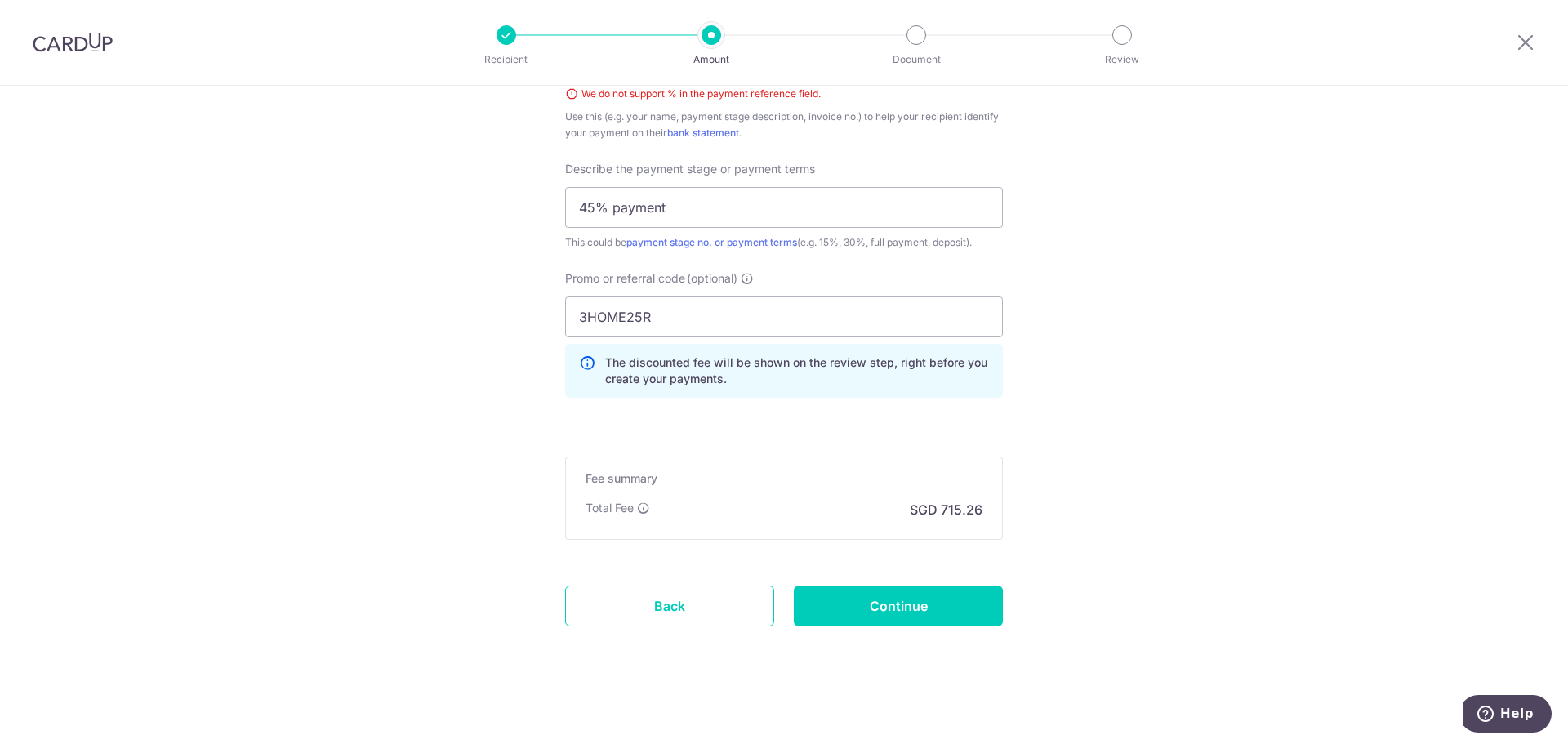
scroll to position [1131, 0]
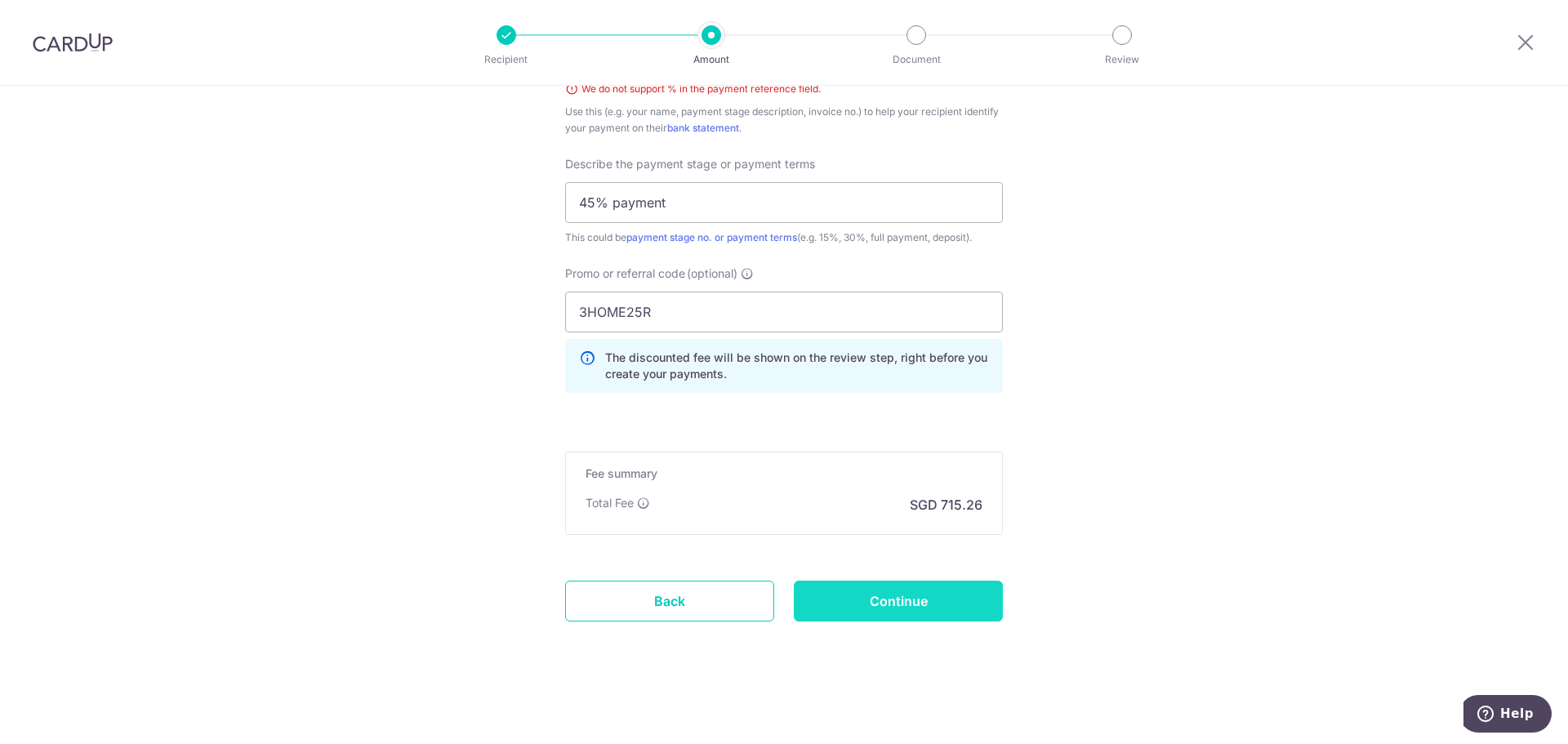
type input "[PERSON_NAME] 45 pct [PERSON_NAME] start"
click at [865, 592] on input "Continue" at bounding box center [898, 600] width 209 height 41
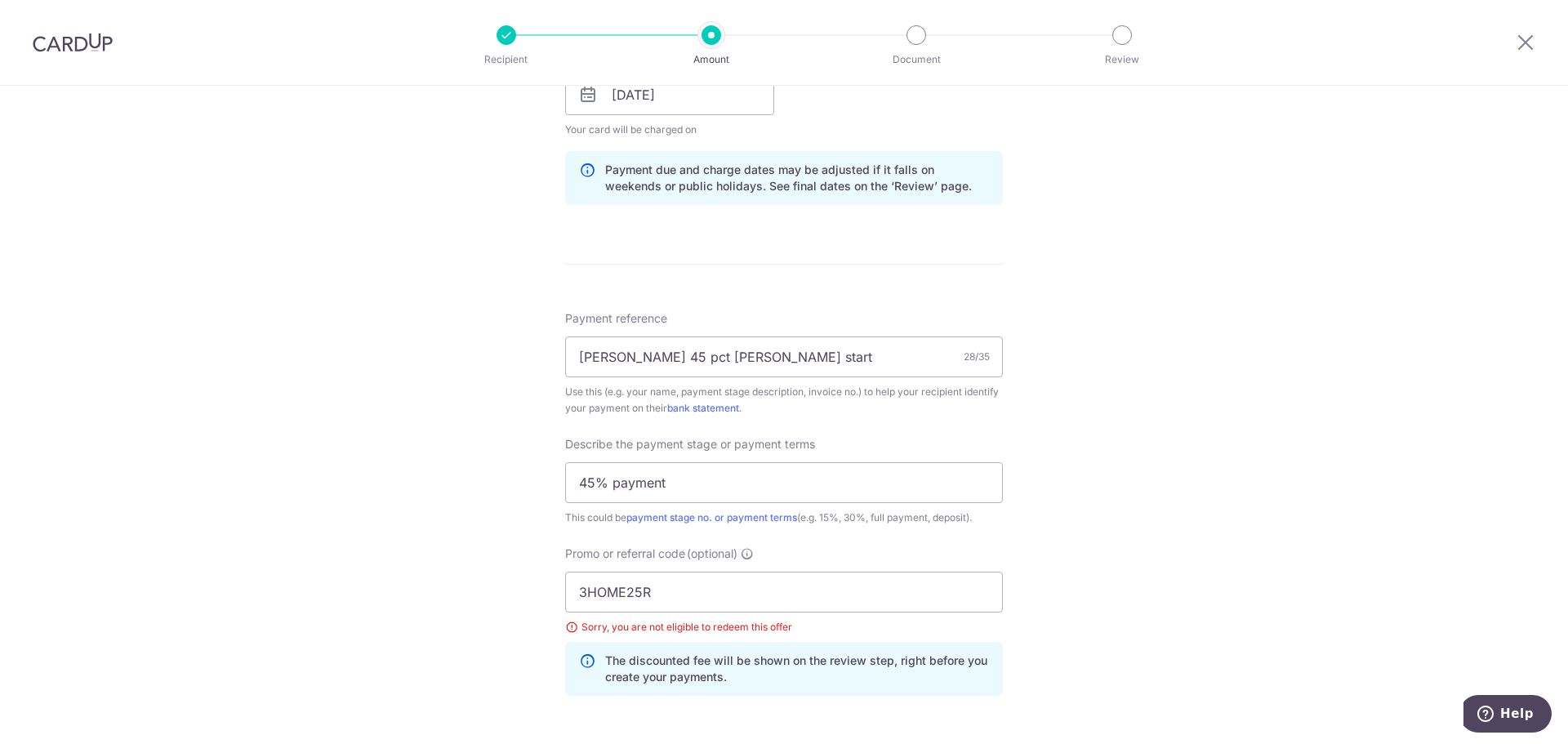
scroll to position [804, 0]
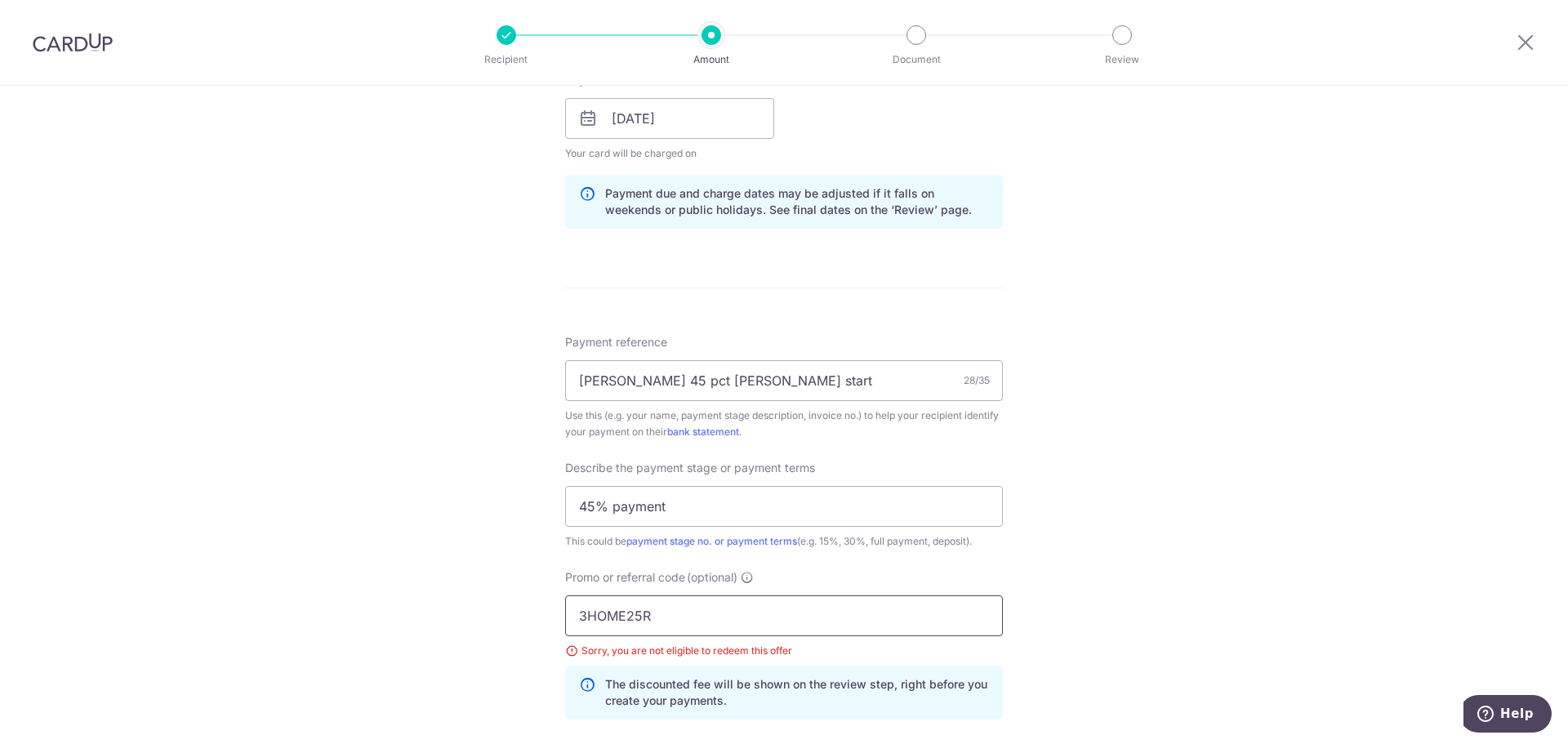
click at [684, 616] on input "3HOME25R" at bounding box center [783, 616] width 438 height 41
type input "3"
type input "r"
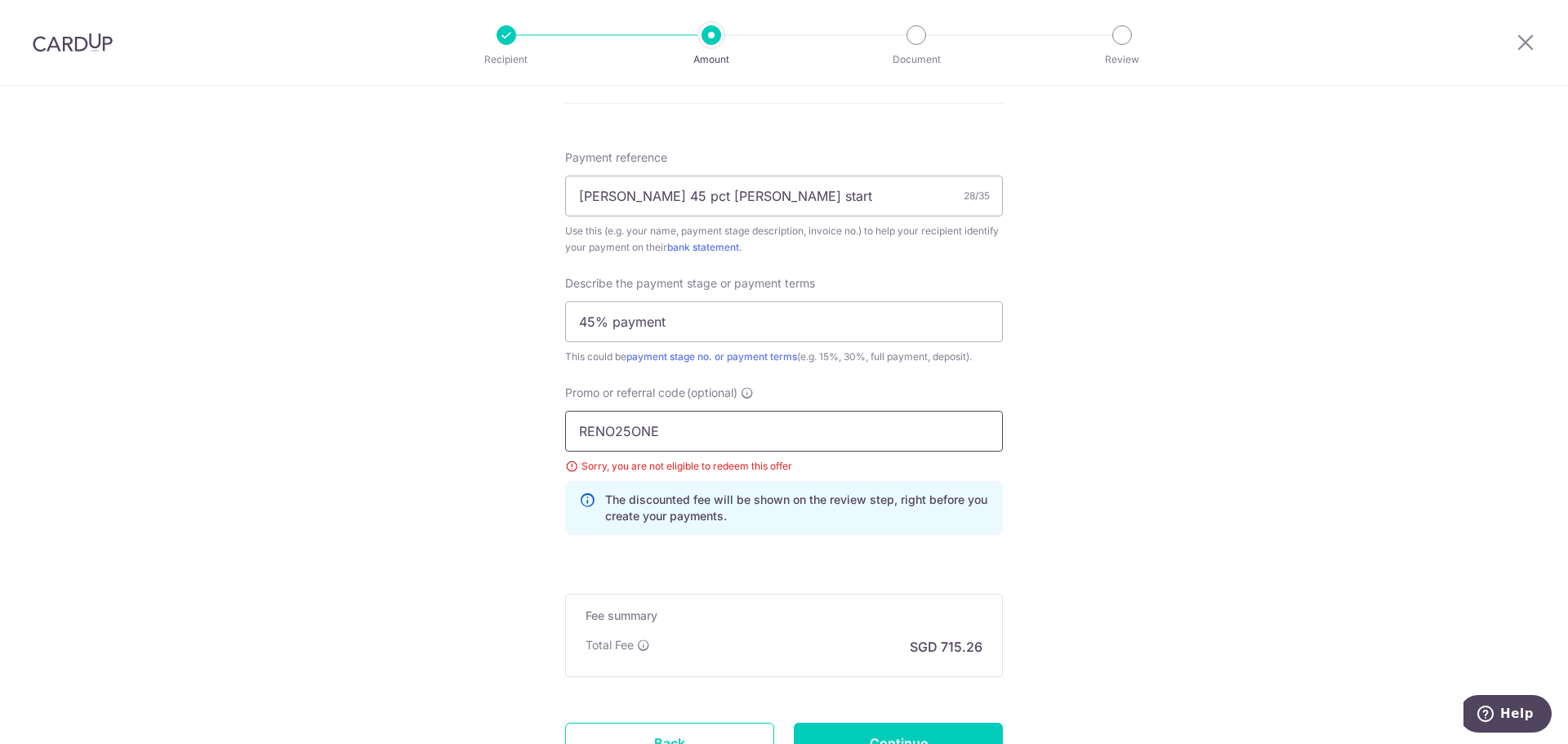
scroll to position [1131, 0]
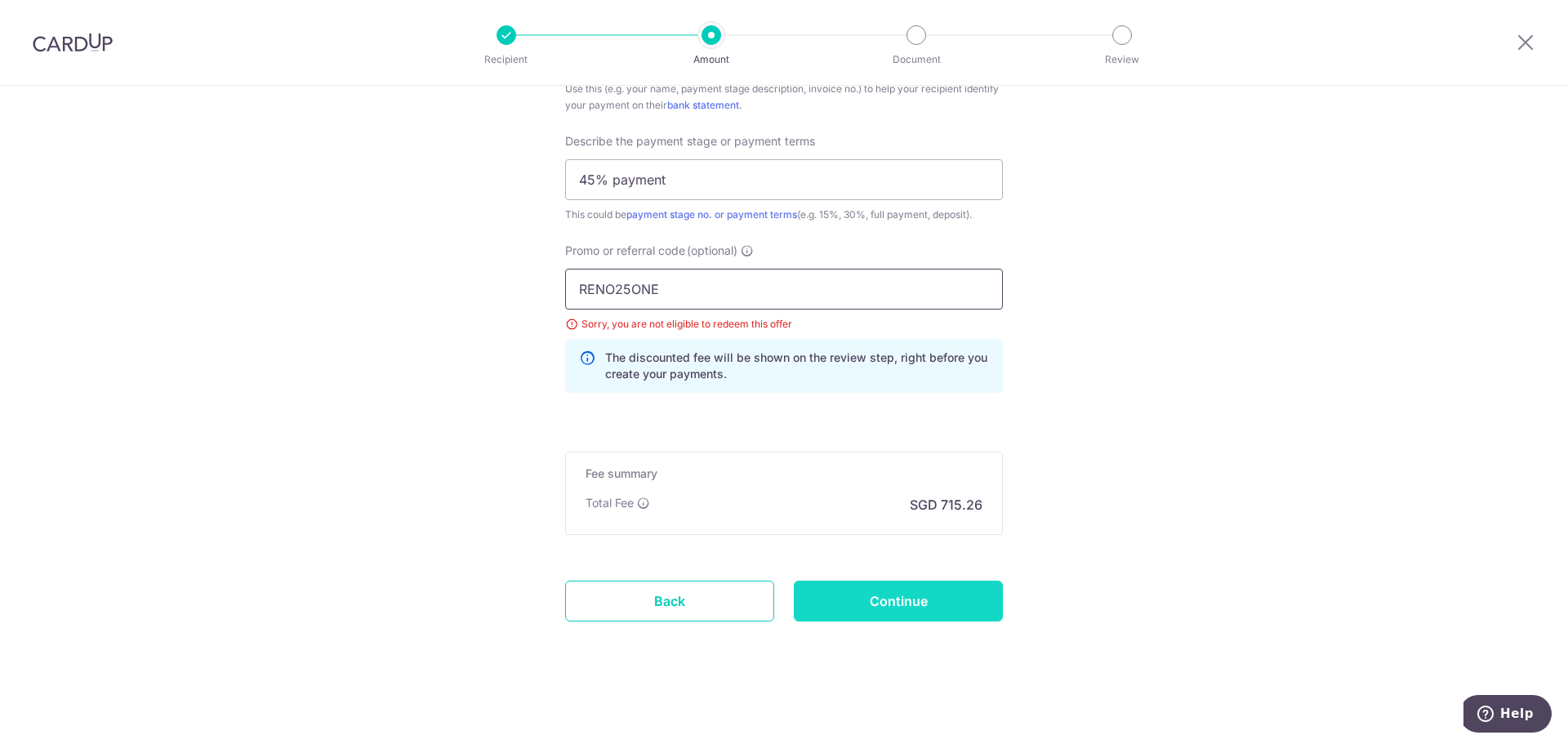
type input "RENO25ONE"
click at [947, 608] on input "Continue" at bounding box center [898, 600] width 209 height 41
